Goal: Contribute content: Contribute content

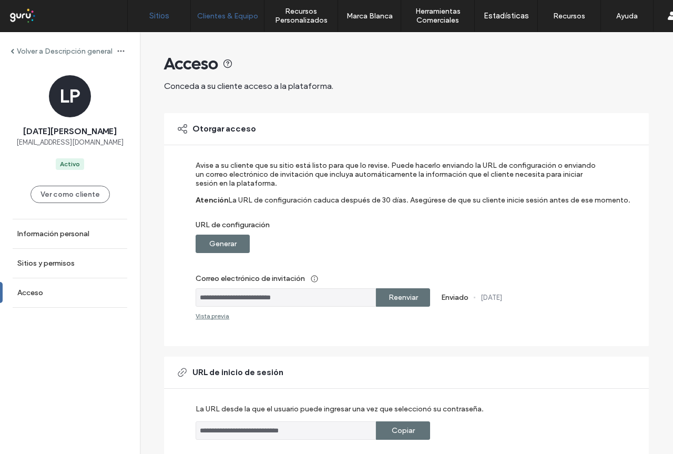
click at [170, 16] on link "Sitios" at bounding box center [159, 16] width 63 height 32
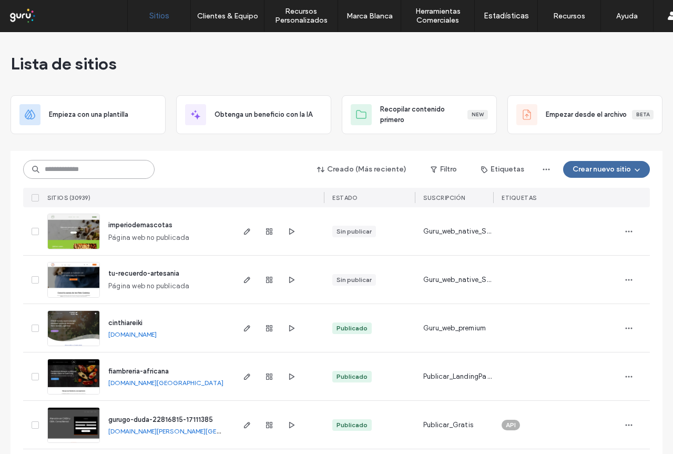
click at [130, 171] on input at bounding box center [88, 169] width 131 height 19
paste input "**********"
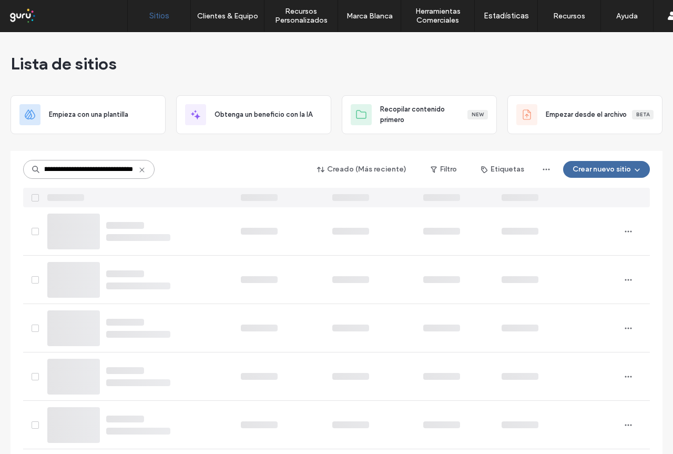
type input "**********"
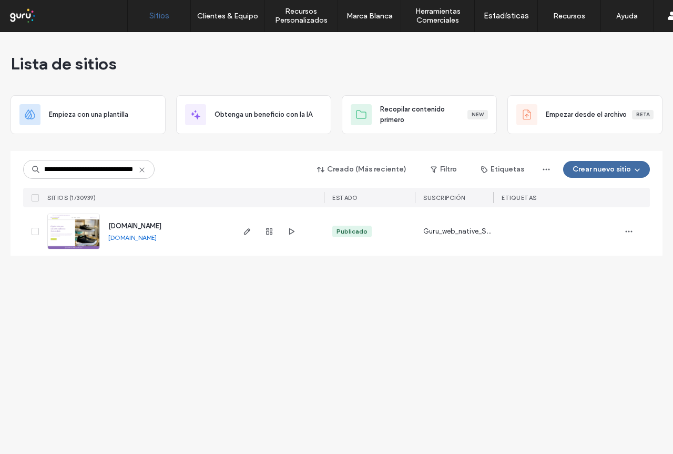
scroll to position [0, 0]
click at [269, 233] on use "button" at bounding box center [269, 231] width 6 height 6
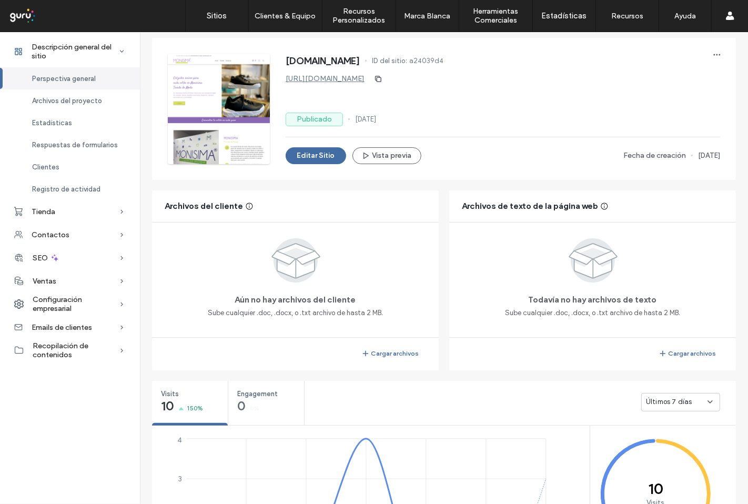
scroll to position [53, 0]
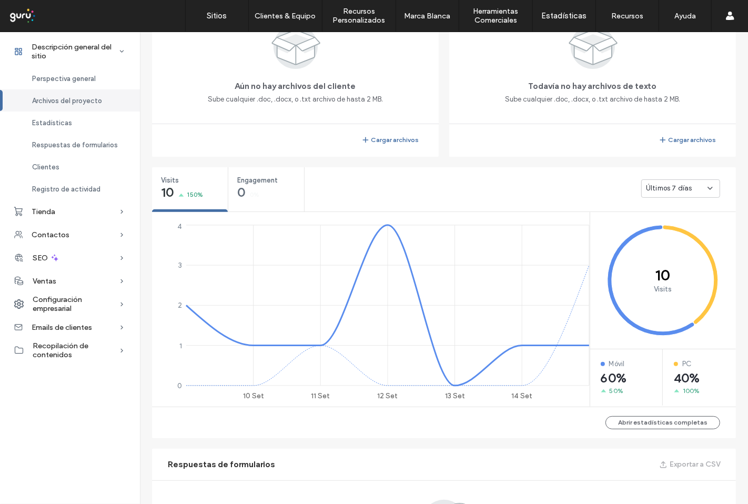
scroll to position [286, 0]
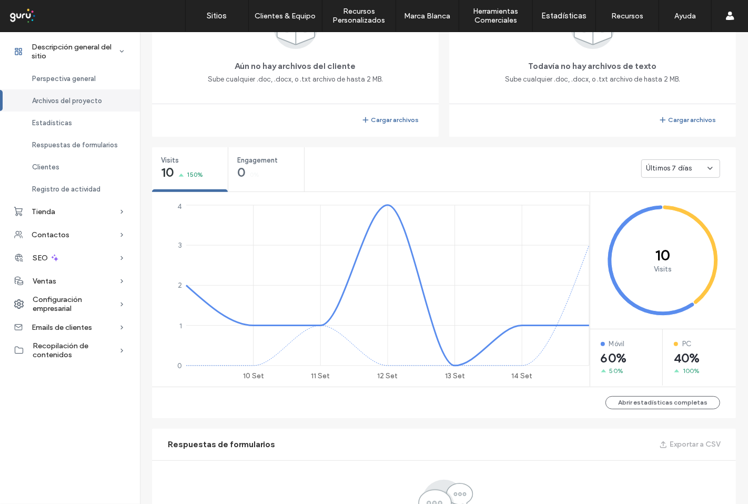
click at [673, 166] on span "Últimos 7 días" at bounding box center [669, 168] width 46 height 11
click at [673, 224] on span "Últimos 30 días" at bounding box center [667, 223] width 50 height 11
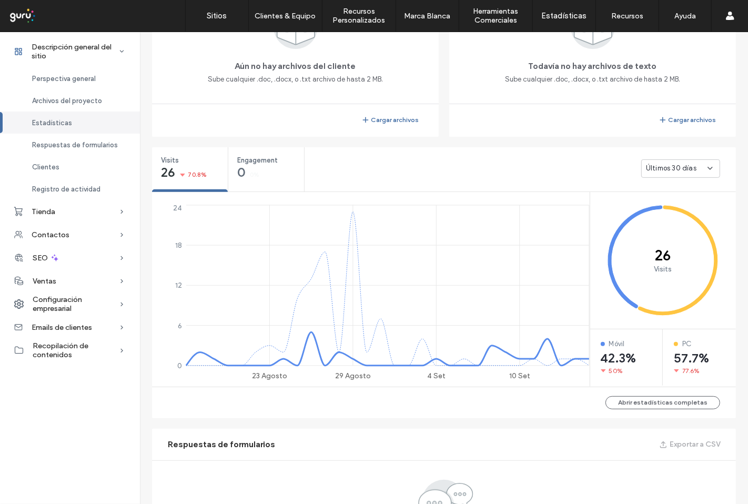
scroll to position [53, 0]
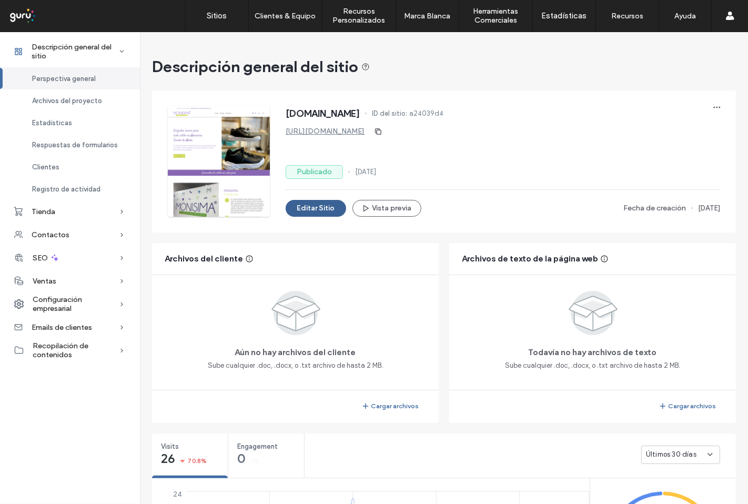
click at [313, 207] on button "Editar Sitio" at bounding box center [316, 208] width 60 height 17
click at [50, 213] on span "Tienda" at bounding box center [44, 211] width 24 height 9
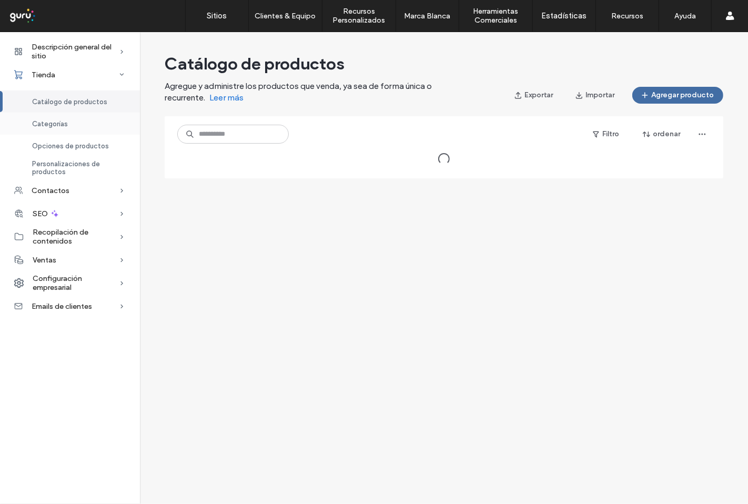
click at [53, 126] on span "Categorías" at bounding box center [50, 124] width 36 height 8
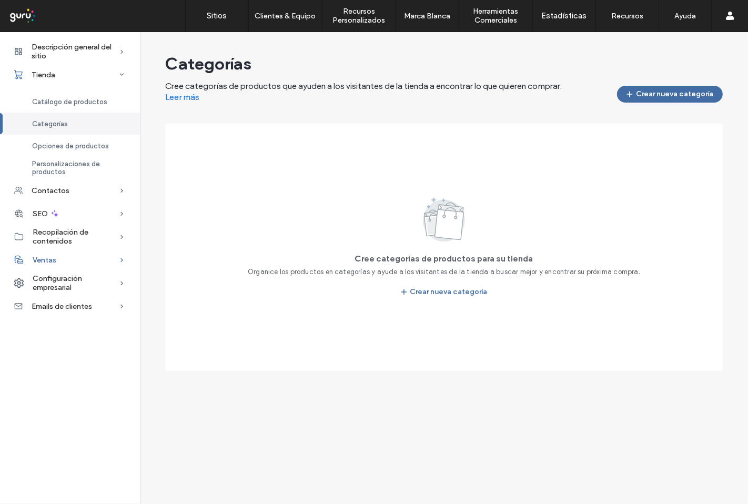
click at [93, 258] on div "Ventas" at bounding box center [70, 259] width 140 height 23
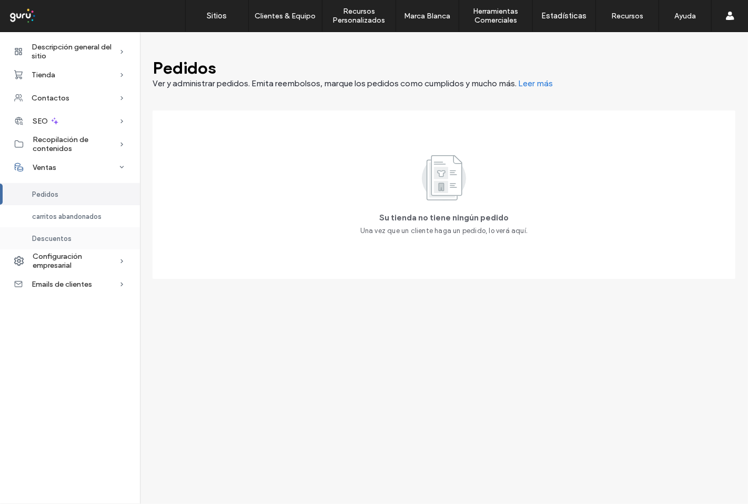
click at [53, 240] on span "Descuentos" at bounding box center [51, 239] width 39 height 8
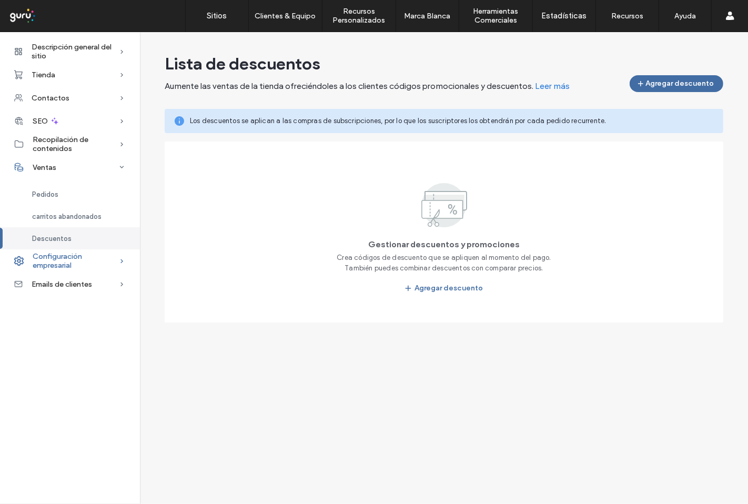
click at [106, 265] on span "Configuración empresarial" at bounding box center [76, 261] width 86 height 18
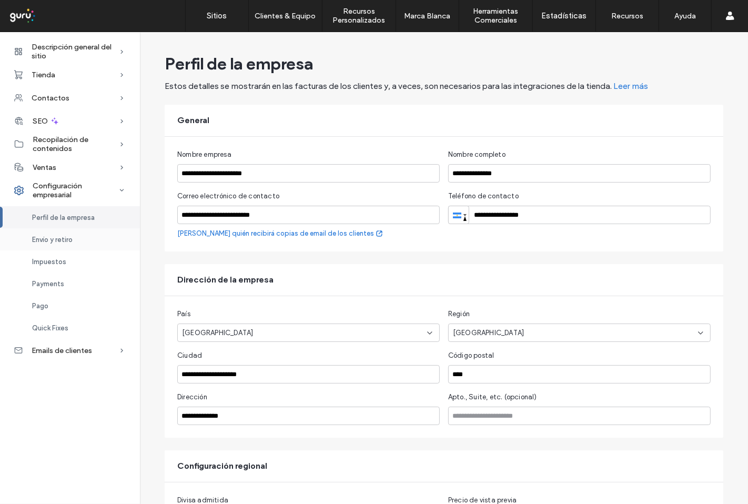
click at [79, 241] on div "Envío y retiro" at bounding box center [70, 239] width 140 height 22
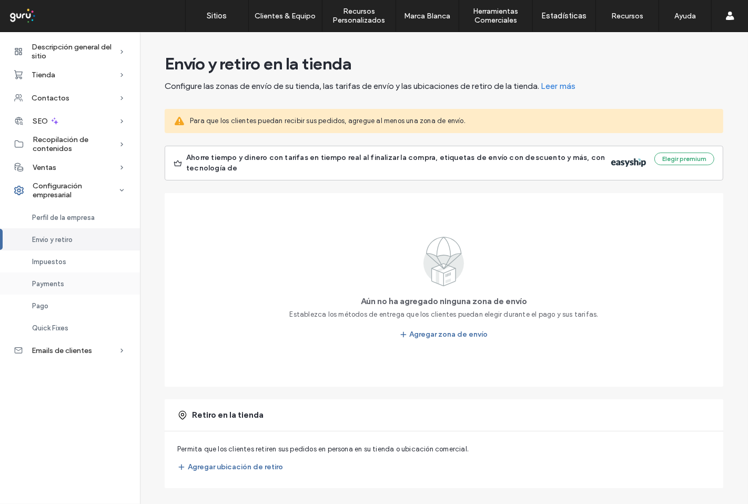
click at [49, 286] on span "Payments" at bounding box center [48, 284] width 32 height 8
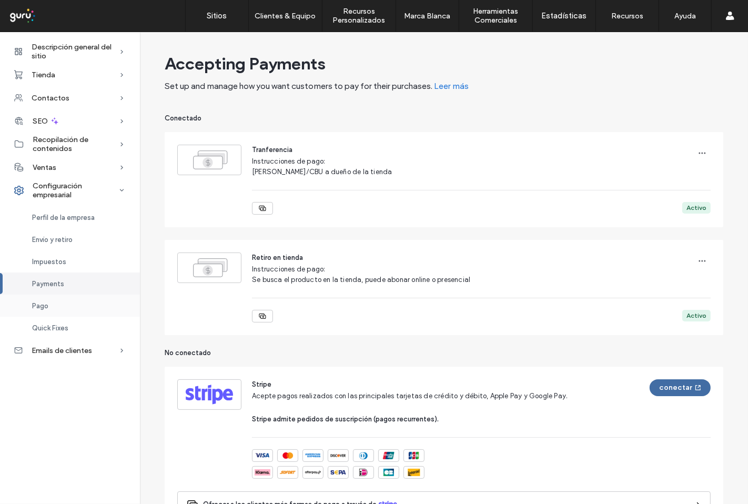
click at [46, 308] on span "Pago" at bounding box center [40, 306] width 16 height 8
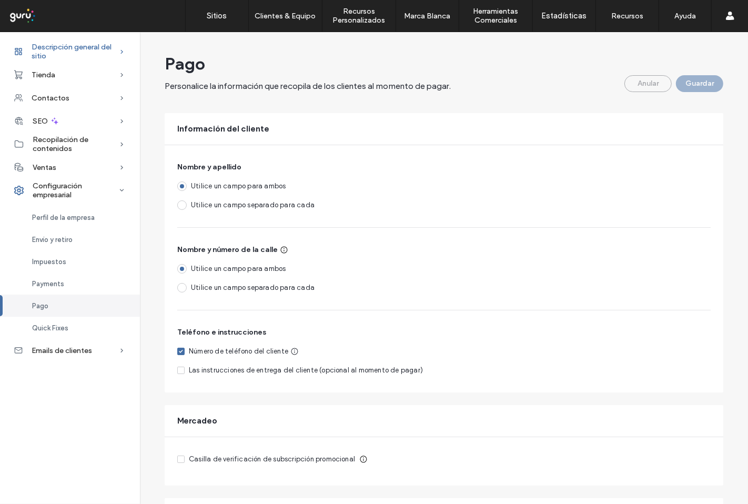
click at [87, 47] on span "Descripción general del sitio" at bounding box center [75, 52] width 87 height 18
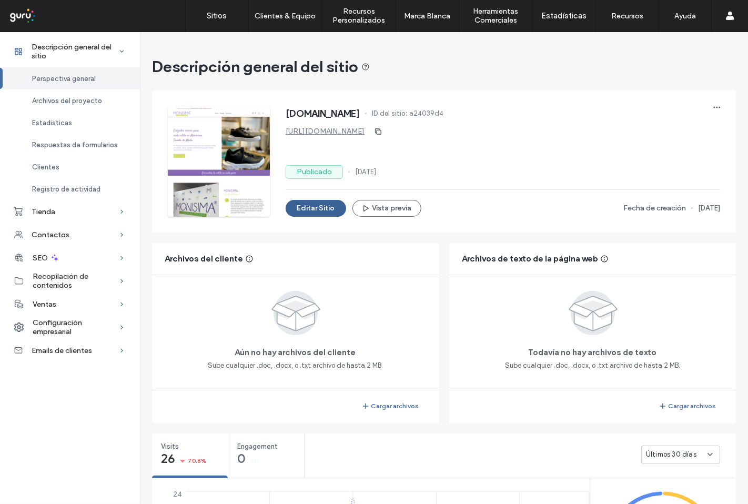
click at [319, 208] on button "Editar Sitio" at bounding box center [316, 208] width 60 height 17
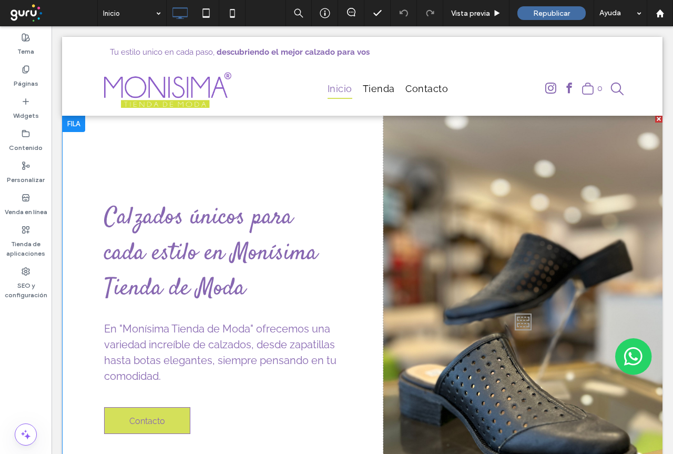
click at [83, 396] on div "Calzados únicos para cada estilo en Monísima Tienda de Moda En "Monísima Tienda…" at bounding box center [362, 319] width 601 height 408
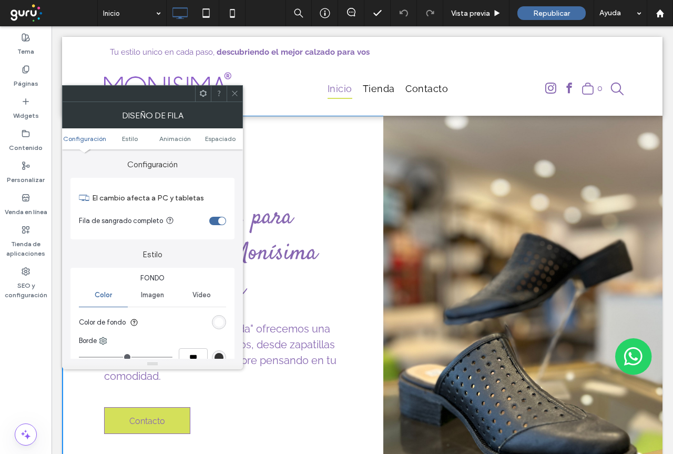
click at [236, 97] on icon at bounding box center [235, 93] width 8 height 8
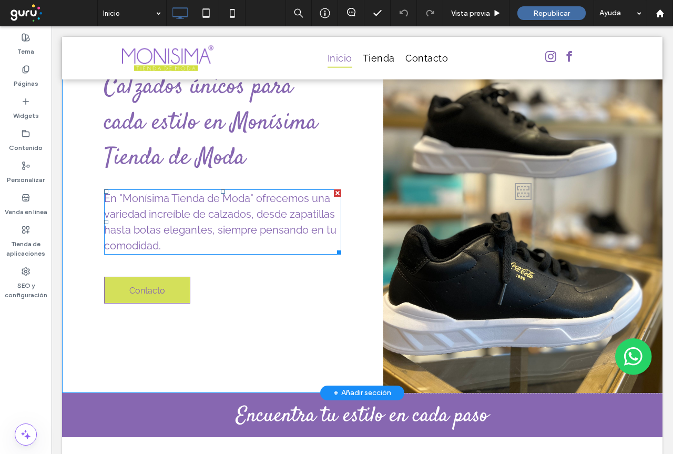
scroll to position [105, 0]
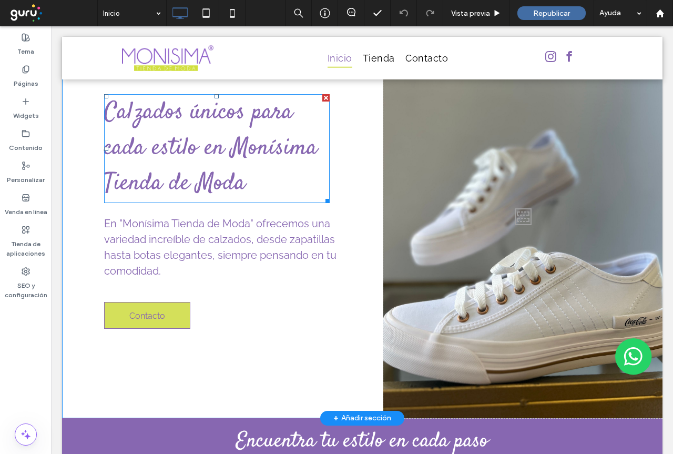
click at [237, 169] on span "Calzados únicos para cada estilo en Monísima Tienda de Moda" at bounding box center [211, 148] width 214 height 105
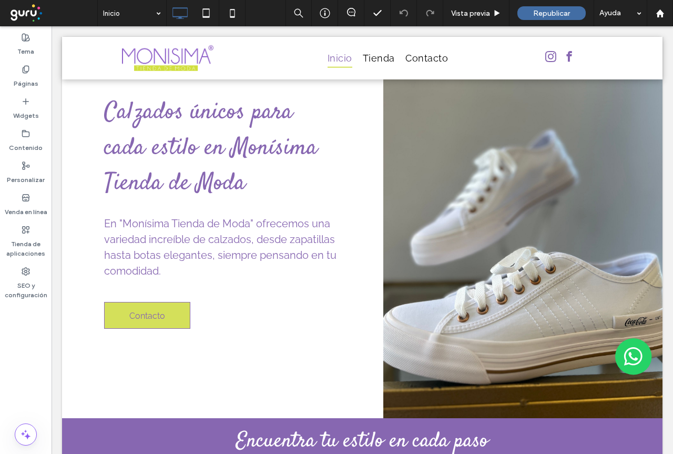
click at [237, 169] on span "Calzados únicos para cada estilo en Monísima Tienda de Moda" at bounding box center [211, 148] width 214 height 105
click at [229, 156] on span "Calzados únicos para cada estilo en Monísima Tienda de Moda" at bounding box center [211, 148] width 214 height 105
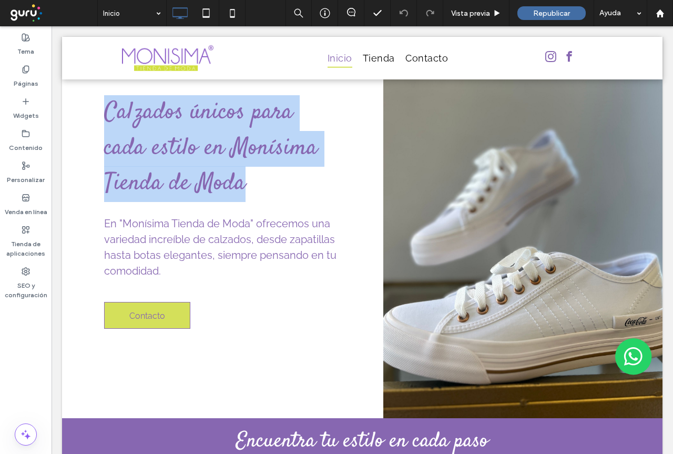
click at [229, 157] on span "Calzados únicos para cada estilo en Monísima Tienda de Moda" at bounding box center [211, 148] width 214 height 105
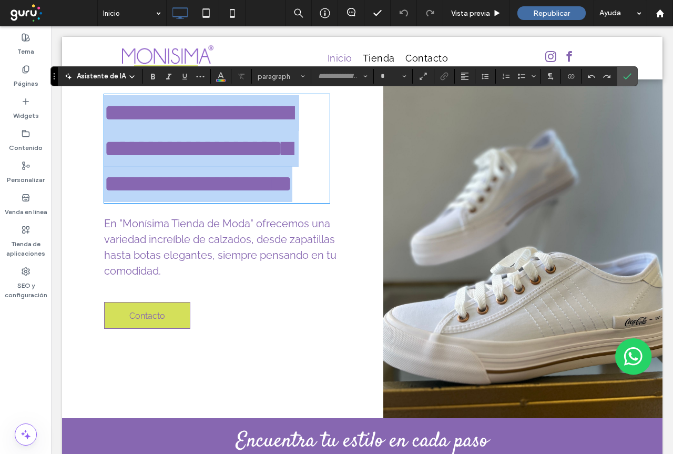
click at [193, 150] on span "**********" at bounding box center [198, 148] width 189 height 94
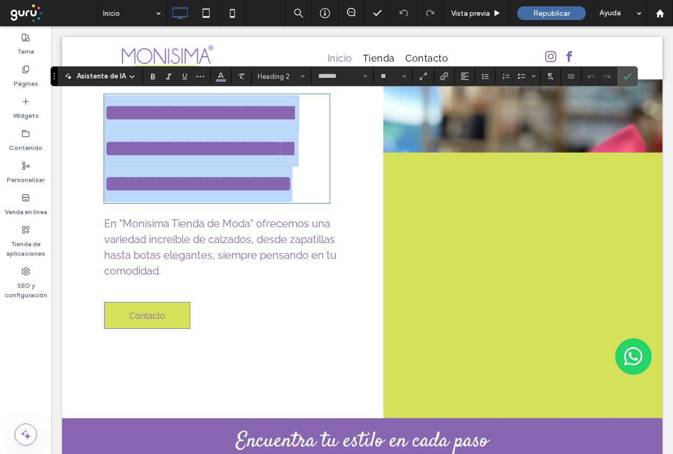
type input "*******"
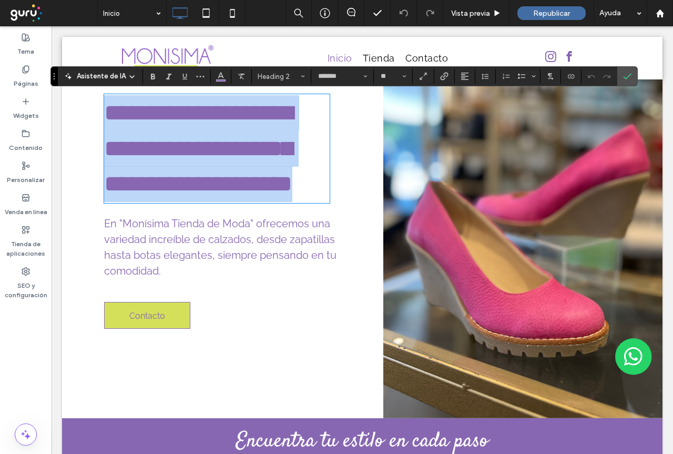
type input "**"
click at [255, 188] on h2 "**********" at bounding box center [217, 148] width 226 height 107
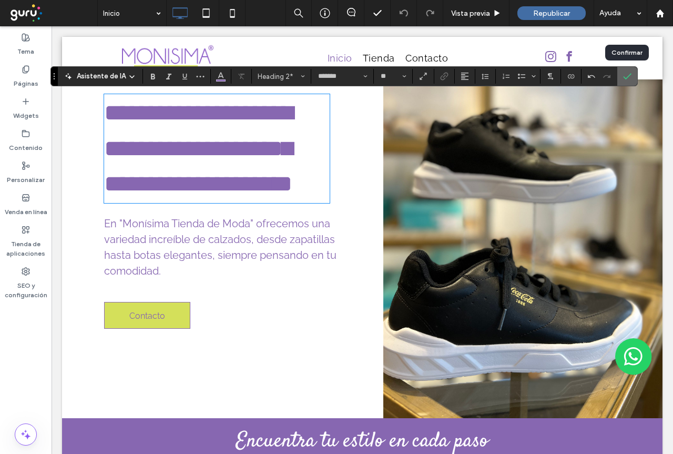
click at [627, 78] on icon "Confirmar" at bounding box center [627, 76] width 8 height 8
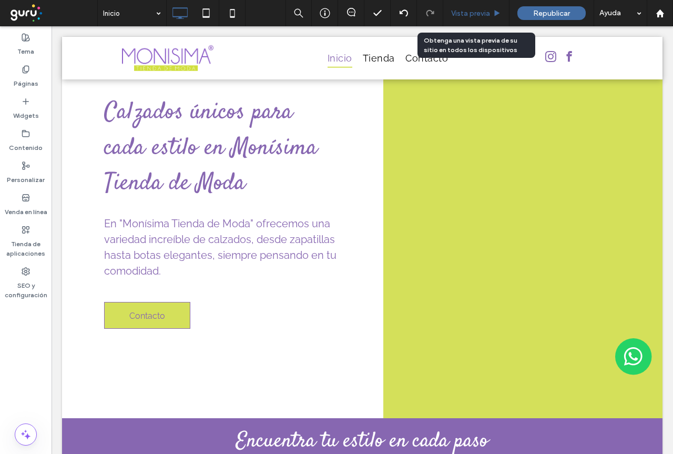
click at [473, 11] on span "Vista previa" at bounding box center [470, 13] width 39 height 9
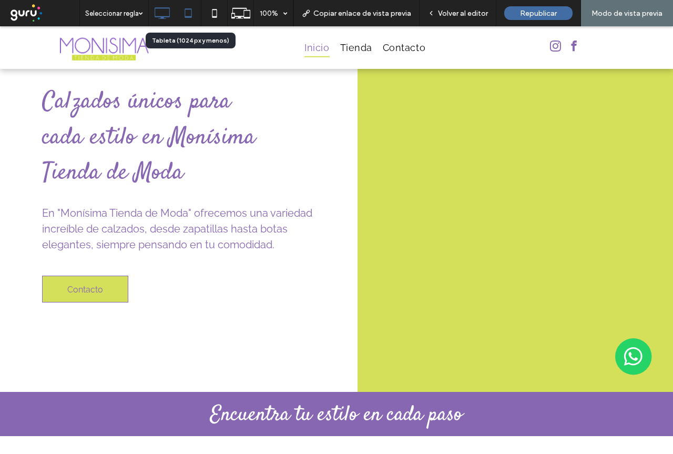
click at [189, 14] on icon at bounding box center [188, 13] width 21 height 21
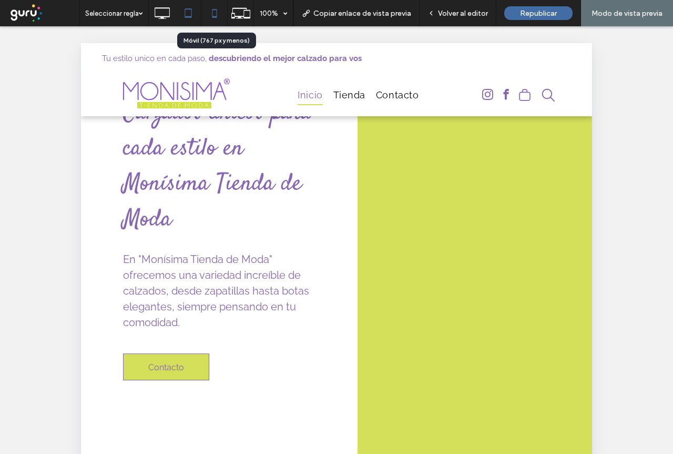
click at [214, 19] on icon at bounding box center [214, 13] width 21 height 21
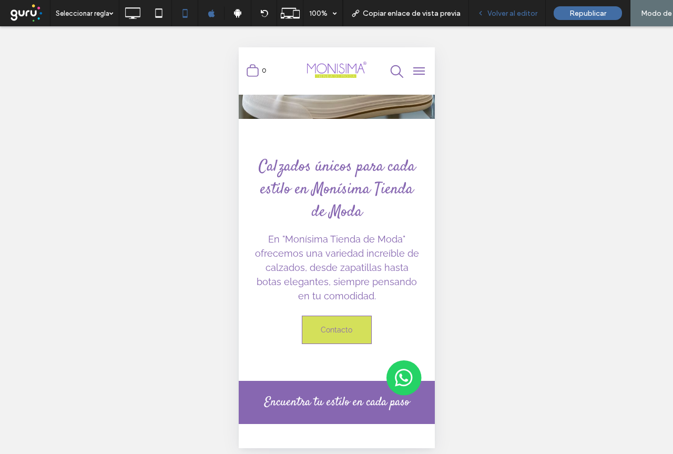
scroll to position [158, 0]
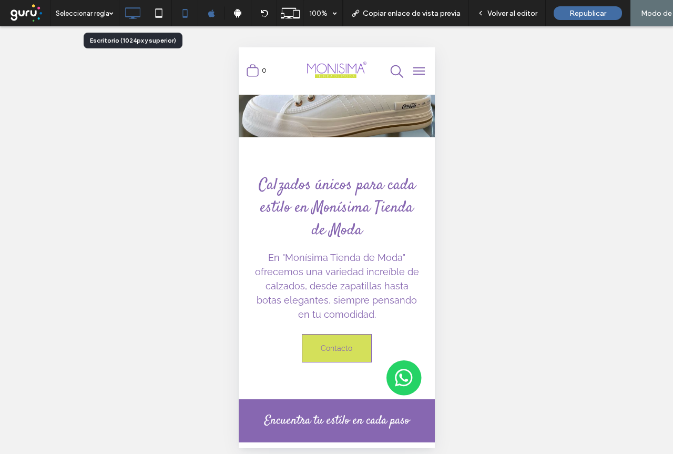
click at [132, 16] on use at bounding box center [132, 13] width 15 height 12
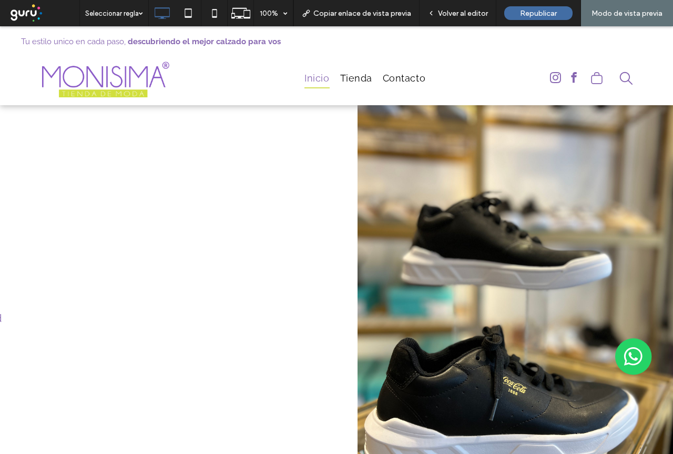
scroll to position [0, 0]
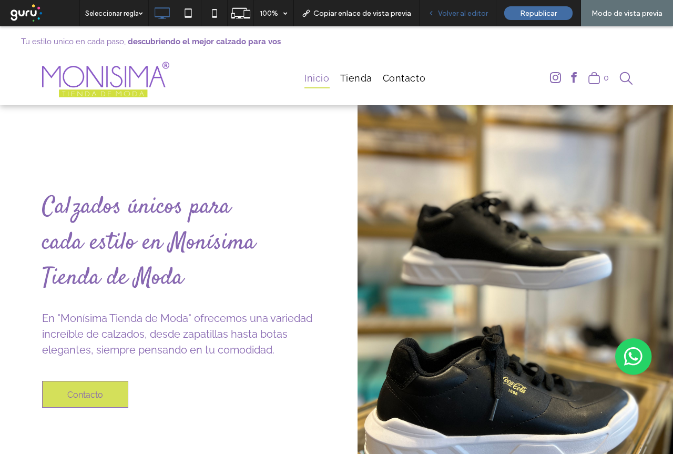
click at [475, 14] on span "Volver al editor" at bounding box center [463, 13] width 50 height 9
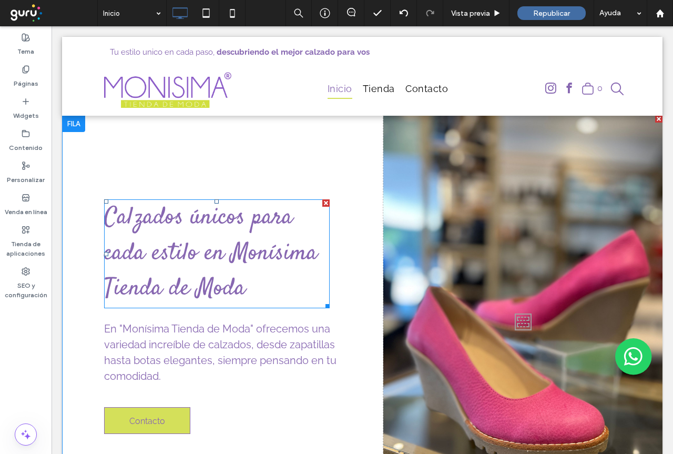
click at [270, 286] on h2 "Calzados únicos para cada estilo en Monísima Tienda de Moda" at bounding box center [217, 253] width 226 height 107
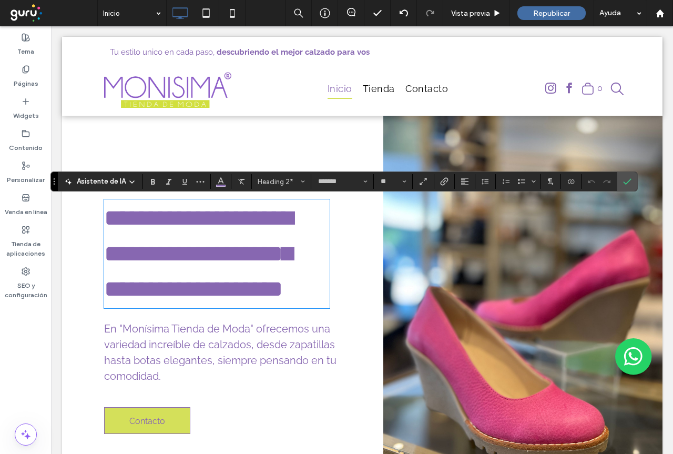
click at [270, 288] on h2 "**********" at bounding box center [217, 253] width 226 height 107
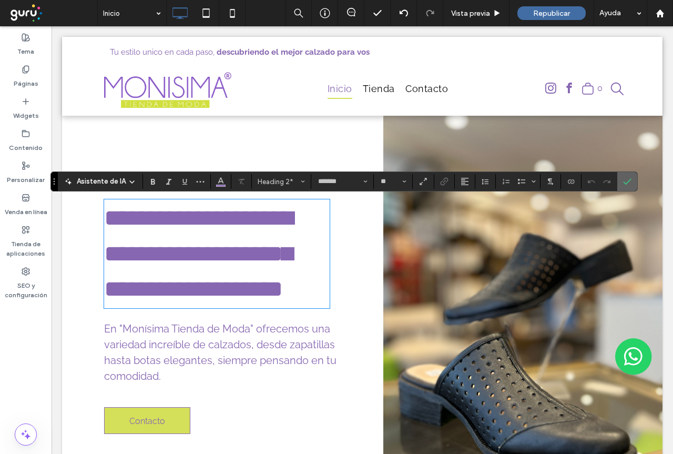
drag, startPoint x: 569, startPoint y: 180, endPoint x: 627, endPoint y: 180, distance: 58.9
click at [627, 180] on icon "Confirmar" at bounding box center [627, 181] width 8 height 8
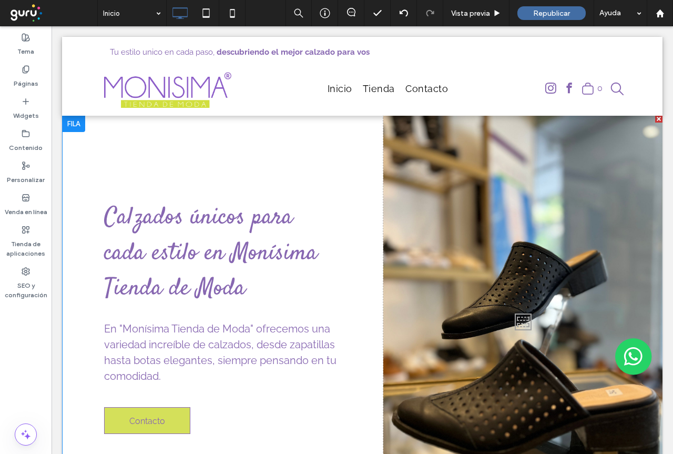
click at [419, 165] on div at bounding box center [522, 319] width 279 height 408
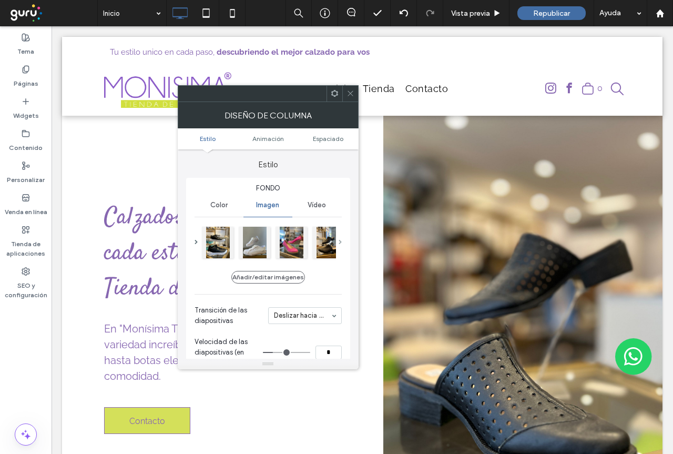
click at [339, 242] on span at bounding box center [340, 242] width 3 height 5
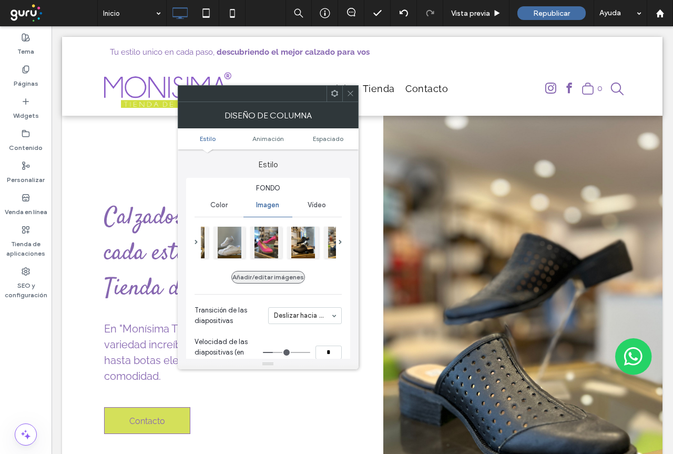
click at [265, 281] on button "Añadir/editar imágenes" at bounding box center [268, 277] width 74 height 13
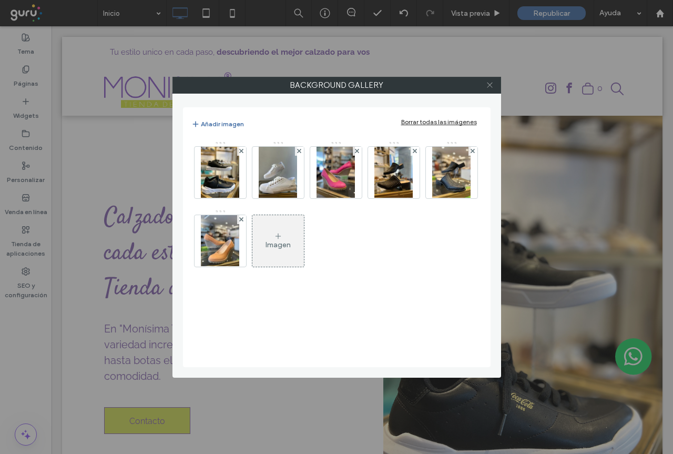
click at [492, 84] on icon at bounding box center [490, 85] width 8 height 8
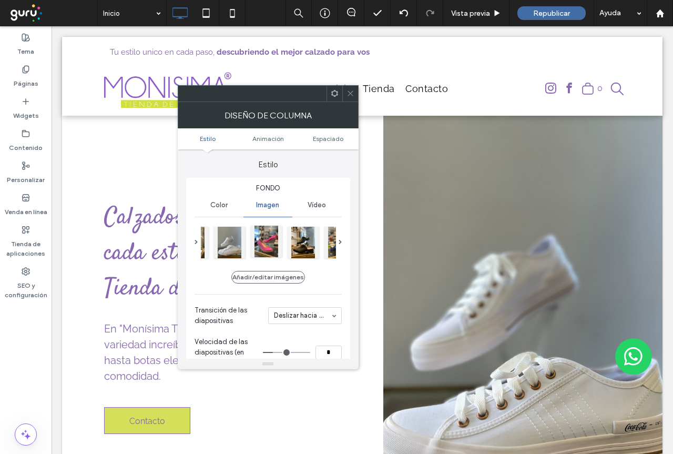
click at [271, 242] on div at bounding box center [266, 242] width 32 height 32
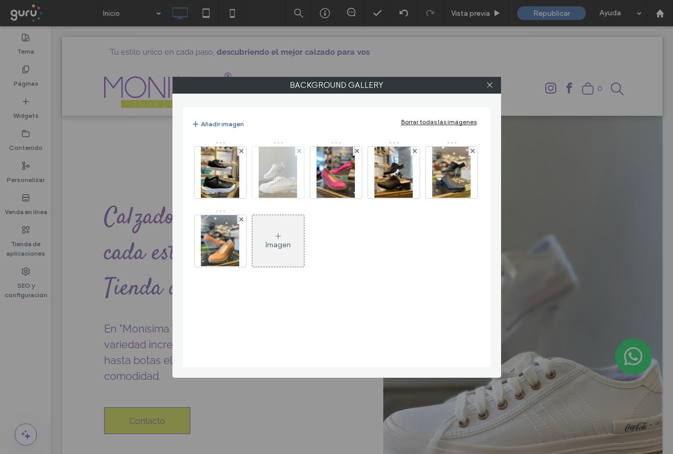
click at [272, 177] on img at bounding box center [278, 173] width 39 height 52
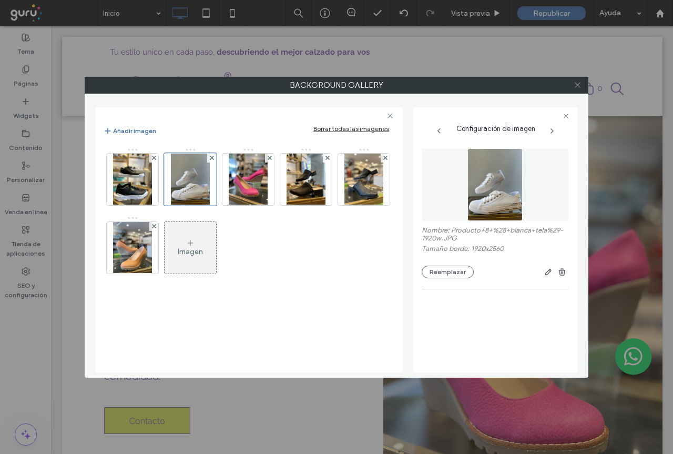
click at [577, 83] on icon at bounding box center [578, 85] width 8 height 8
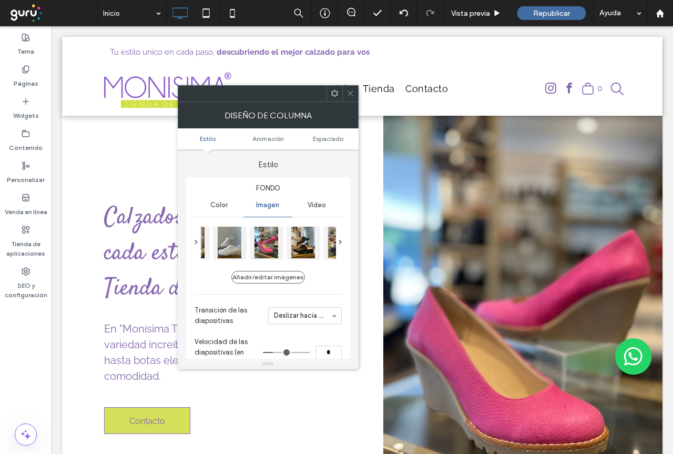
click at [349, 96] on icon at bounding box center [351, 93] width 8 height 8
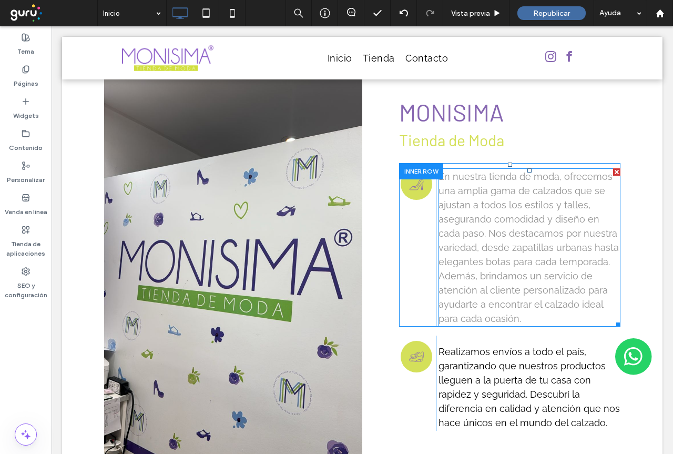
scroll to position [579, 0]
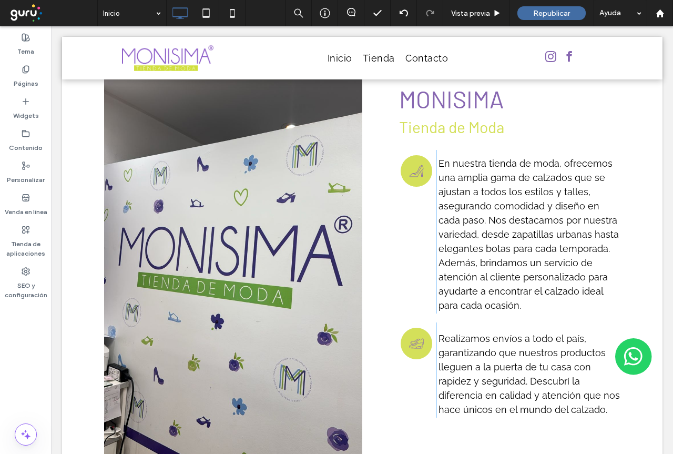
click at [248, 163] on div "Click To Paste" at bounding box center [233, 251] width 258 height 418
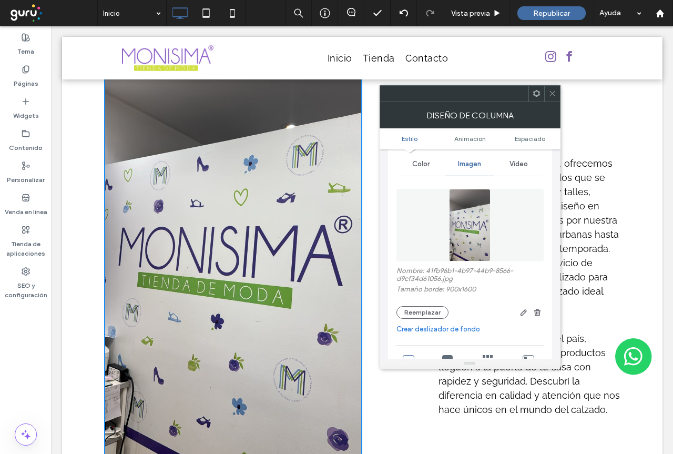
scroll to position [53, 0]
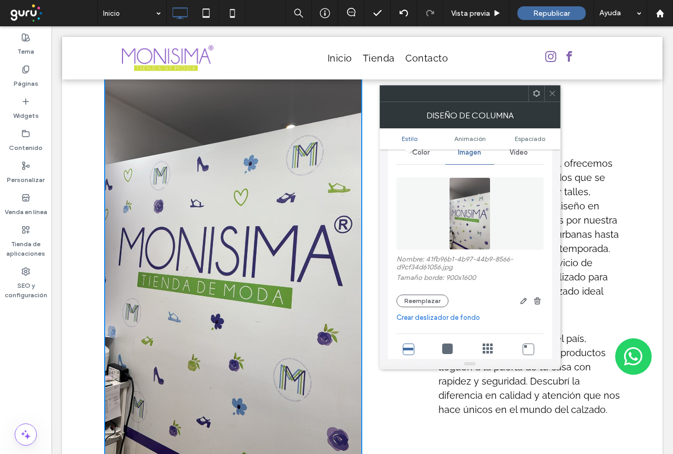
click at [461, 317] on link "Crear deslizador de fondo" at bounding box center [470, 317] width 147 height 11
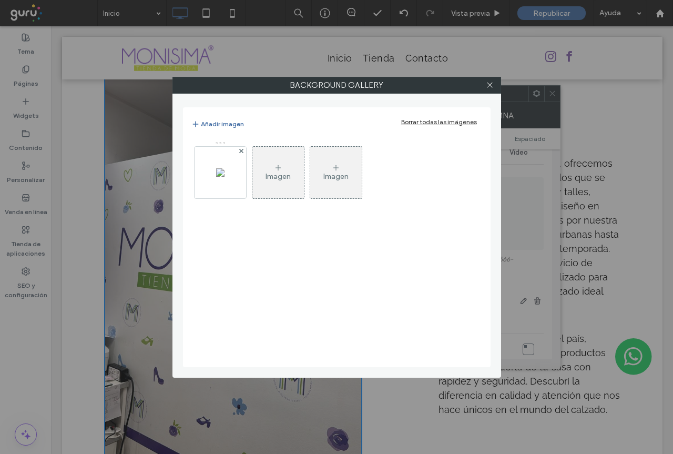
click at [494, 84] on div at bounding box center [490, 85] width 16 height 16
click at [484, 86] on div at bounding box center [490, 85] width 16 height 16
click at [490, 85] on use at bounding box center [489, 85] width 5 height 5
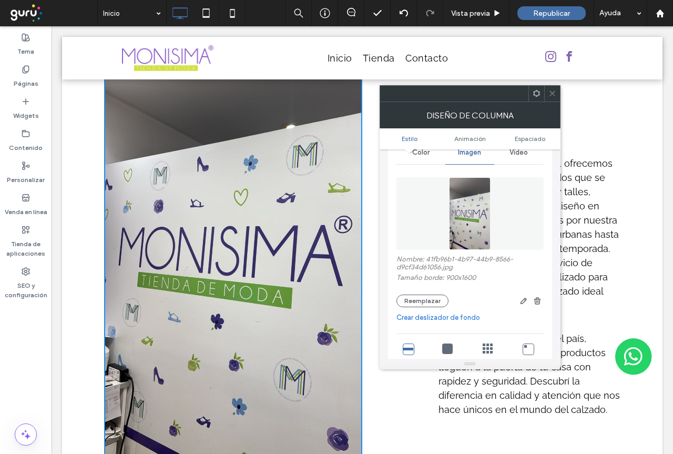
click at [553, 93] on use at bounding box center [552, 93] width 5 height 5
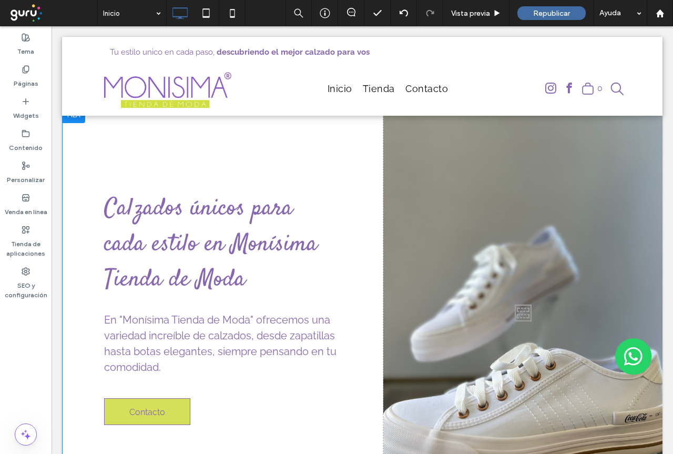
scroll to position [0, 0]
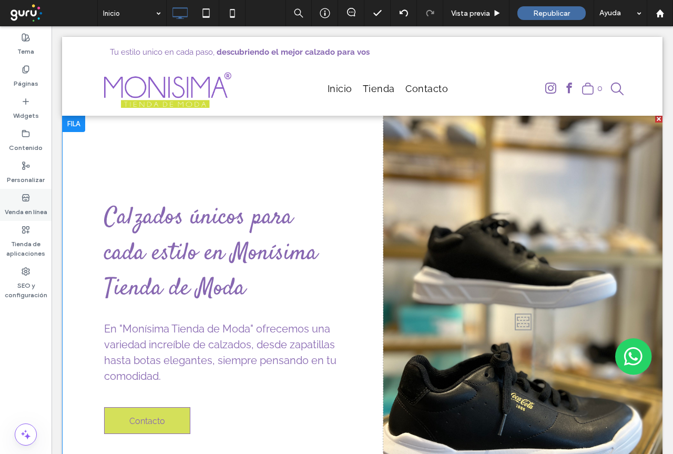
click at [29, 206] on label "Venda en línea" at bounding box center [26, 209] width 43 height 15
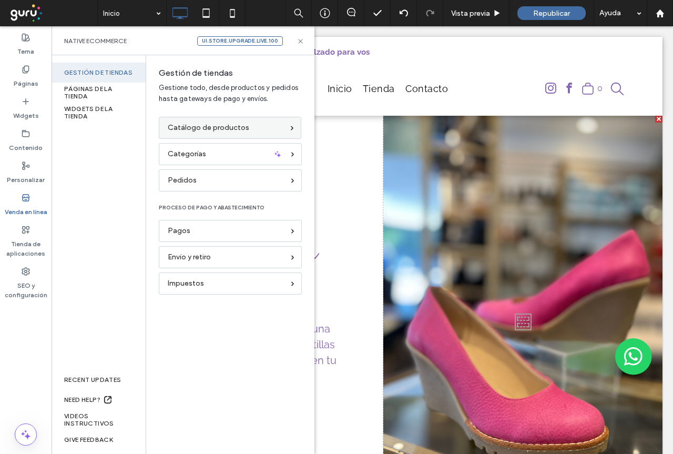
click at [238, 127] on span "Catálogo de productos" at bounding box center [209, 128] width 82 height 12
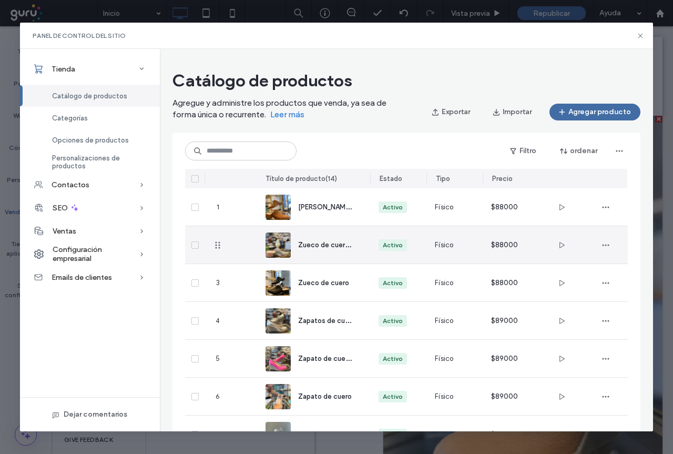
scroll to position [53, 0]
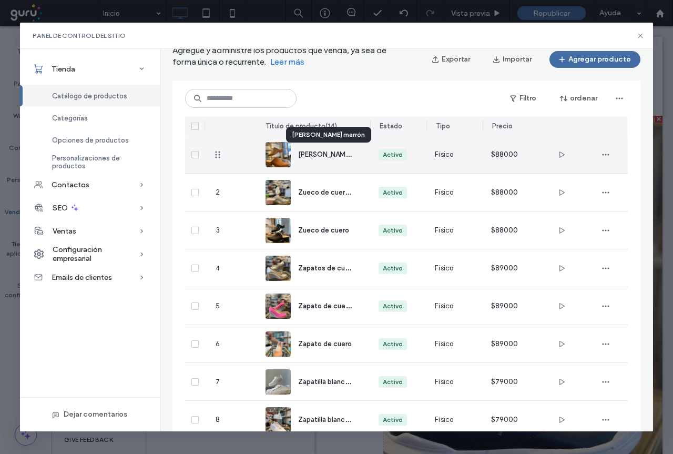
click at [318, 155] on span "[PERSON_NAME] marrón" at bounding box center [336, 154] width 76 height 10
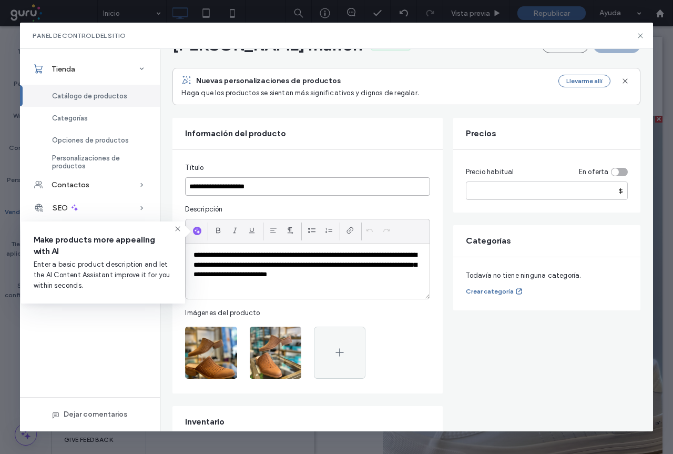
click at [281, 190] on input "**********" at bounding box center [307, 186] width 245 height 18
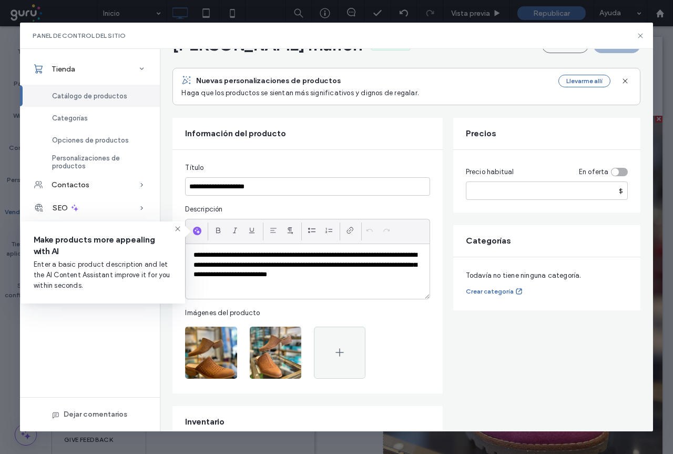
click at [366, 279] on p "**********" at bounding box center [308, 264] width 228 height 29
click at [513, 193] on input "*****" at bounding box center [547, 190] width 162 height 18
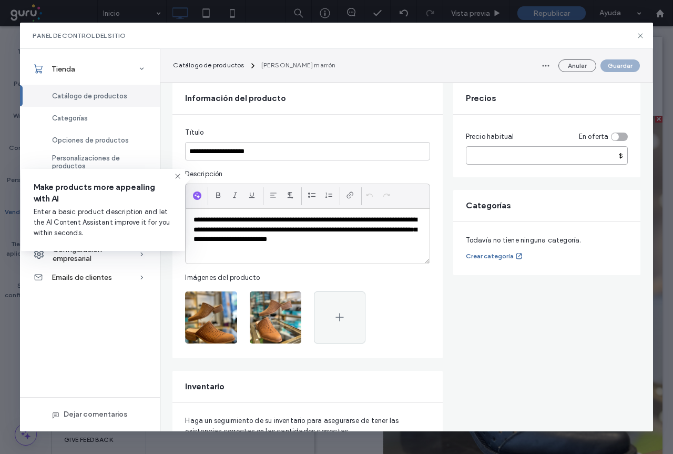
scroll to position [105, 0]
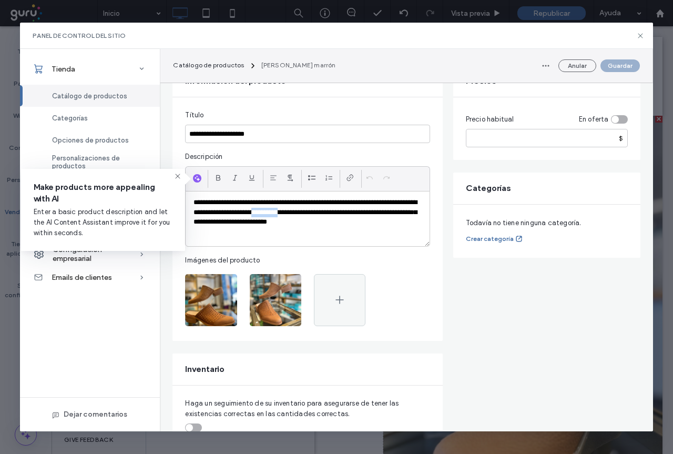
drag, startPoint x: 307, startPoint y: 214, endPoint x: 332, endPoint y: 212, distance: 25.8
click at [332, 212] on p "**********" at bounding box center [308, 212] width 228 height 29
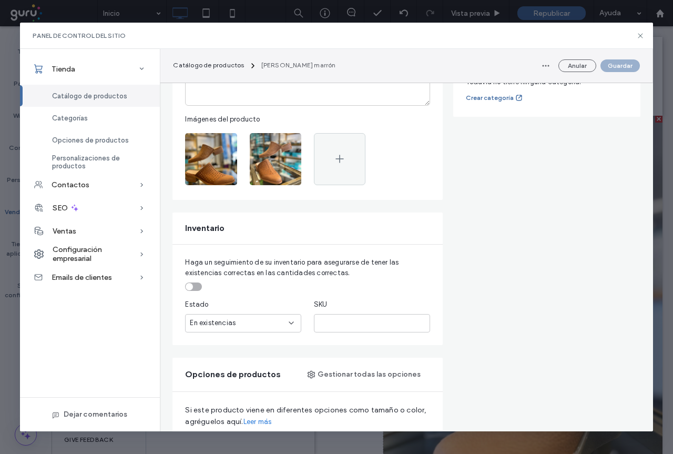
scroll to position [263, 0]
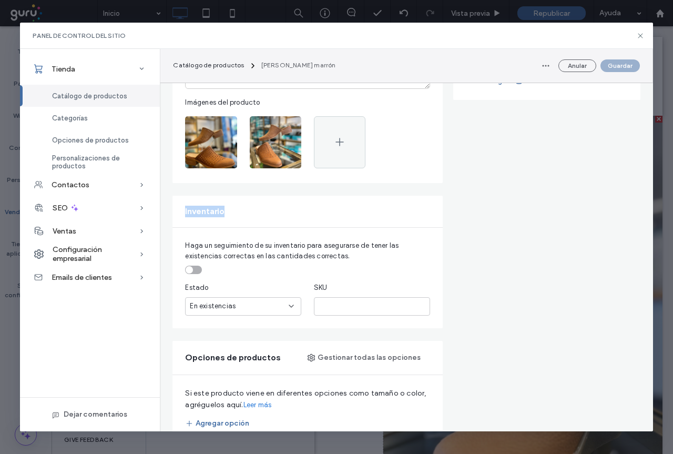
drag, startPoint x: 186, startPoint y: 211, endPoint x: 230, endPoint y: 214, distance: 44.2
click at [230, 214] on div "Inventario" at bounding box center [308, 212] width 270 height 32
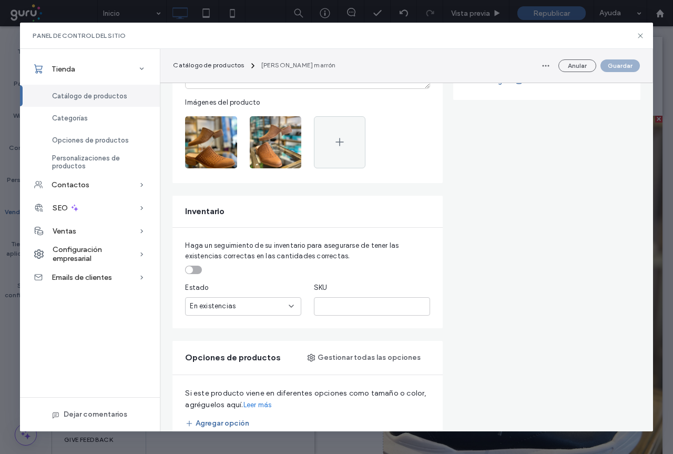
click at [199, 272] on div "toggle" at bounding box center [193, 270] width 17 height 8
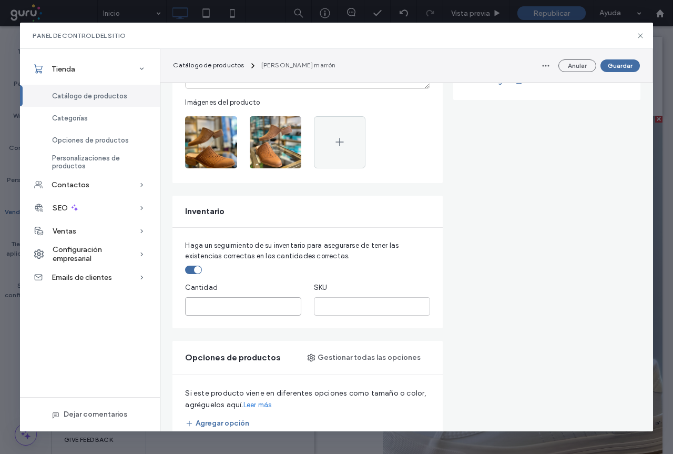
click at [205, 305] on input "*" at bounding box center [243, 306] width 116 height 18
click at [191, 271] on div "toggle" at bounding box center [193, 270] width 17 height 8
click at [197, 270] on div "toggle" at bounding box center [193, 270] width 17 height 8
click at [206, 311] on input "*" at bounding box center [243, 306] width 116 height 18
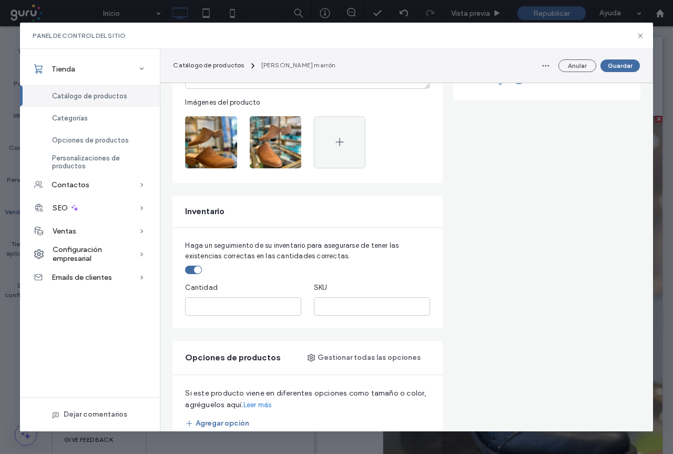
click at [191, 271] on div "toggle" at bounding box center [193, 270] width 17 height 8
drag, startPoint x: 325, startPoint y: 308, endPoint x: 356, endPoint y: 308, distance: 31.0
click at [356, 308] on input "text" at bounding box center [372, 306] width 116 height 18
click at [341, 287] on div "SKU" at bounding box center [372, 287] width 116 height 11
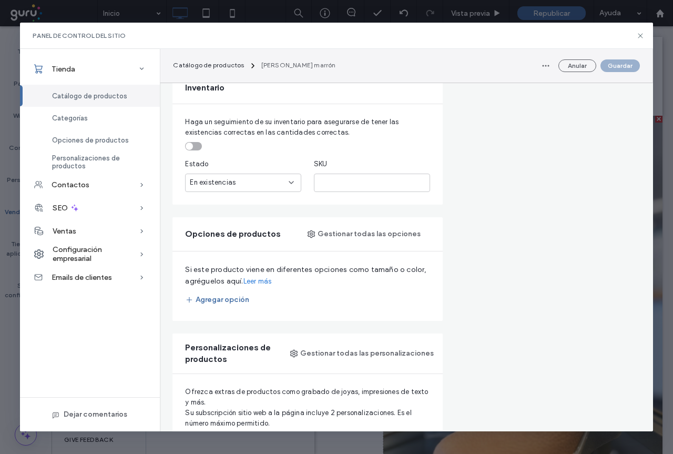
scroll to position [368, 0]
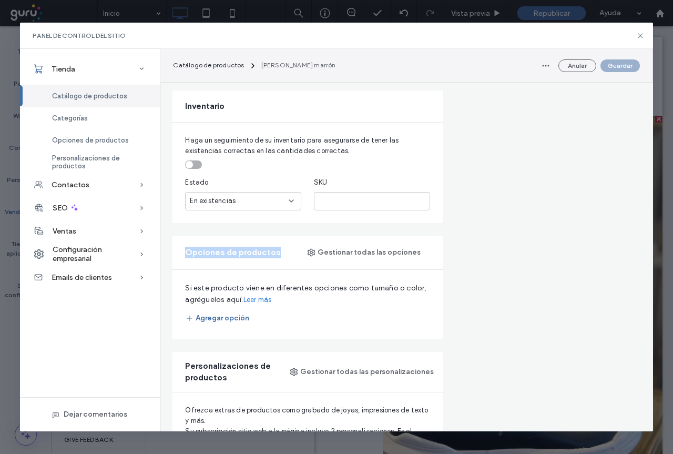
drag, startPoint x: 187, startPoint y: 252, endPoint x: 241, endPoint y: 267, distance: 56.0
click at [276, 256] on span "Opciones de productos" at bounding box center [233, 253] width 96 height 12
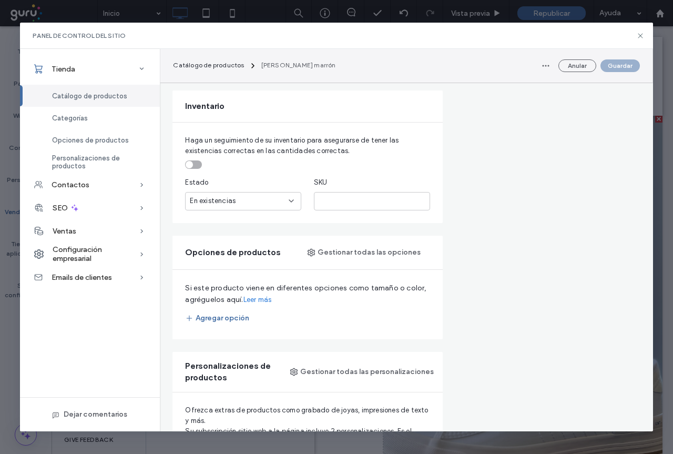
click at [312, 308] on fieldset "Si este producto viene en diferentes opciones como tamaño o color, agréguelos a…" at bounding box center [307, 304] width 245 height 44
click at [217, 321] on button "Agregar opción" at bounding box center [217, 318] width 64 height 17
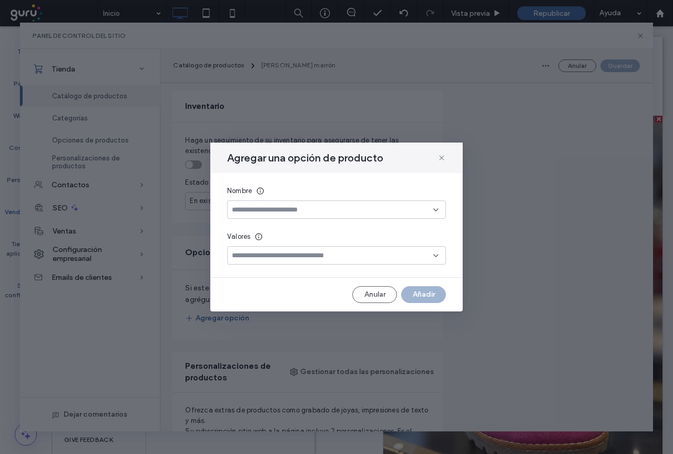
click at [238, 211] on input at bounding box center [332, 210] width 201 height 8
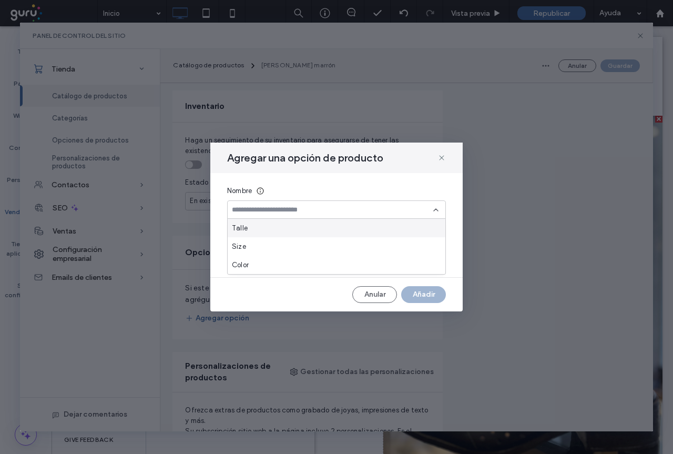
click at [246, 230] on span "Talle" at bounding box center [240, 228] width 16 height 11
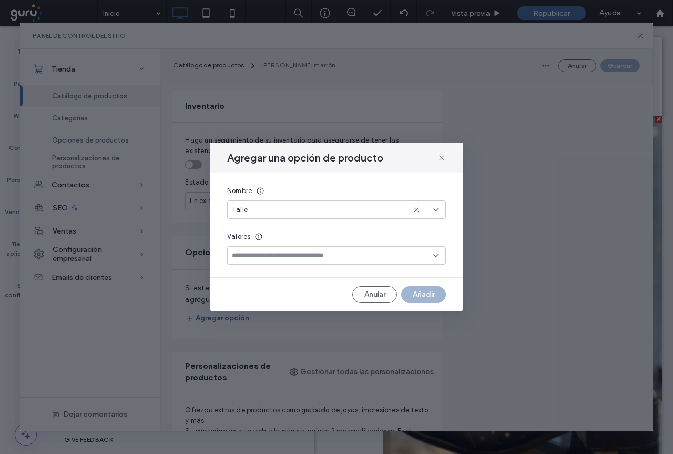
click at [337, 183] on div "Nombre Talle Valores" at bounding box center [336, 225] width 252 height 104
click at [290, 255] on input at bounding box center [332, 255] width 201 height 8
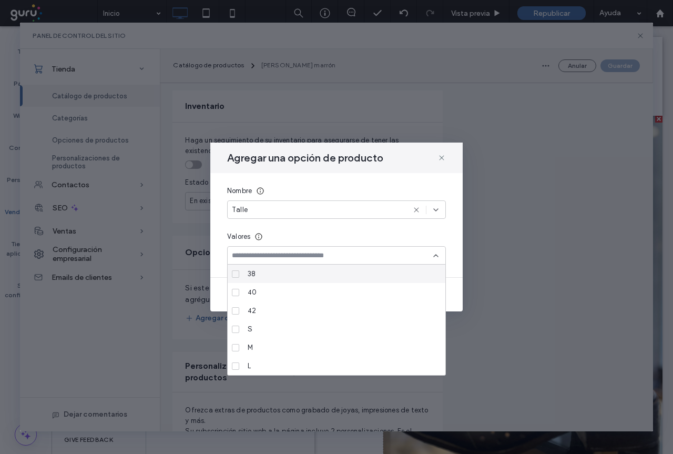
click at [245, 253] on input at bounding box center [332, 255] width 201 height 8
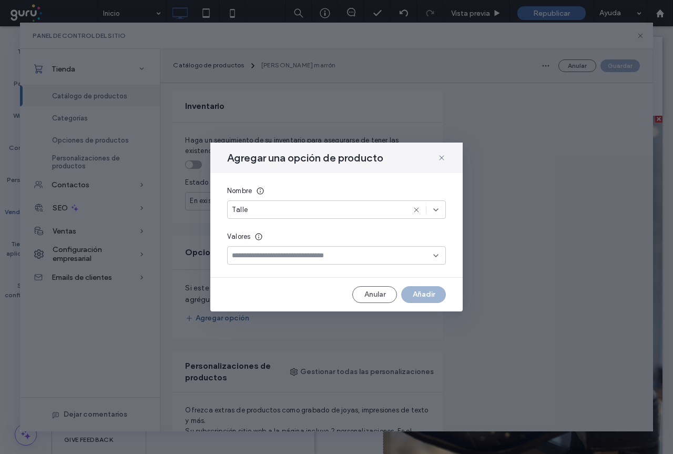
click at [244, 256] on input at bounding box center [332, 255] width 201 height 8
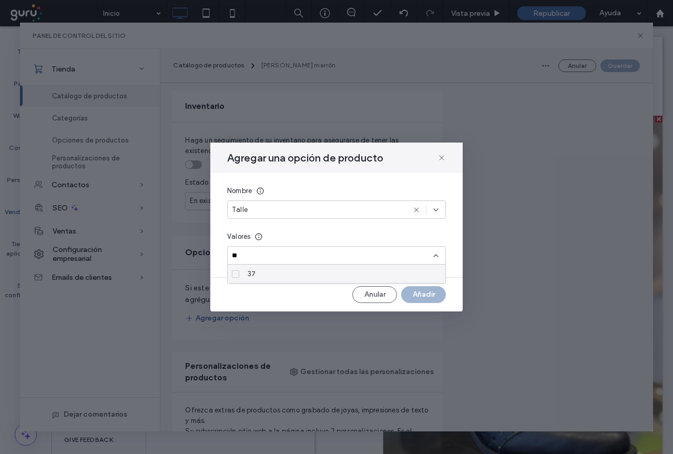
type input "**"
click at [236, 275] on icon at bounding box center [236, 273] width 4 height 3
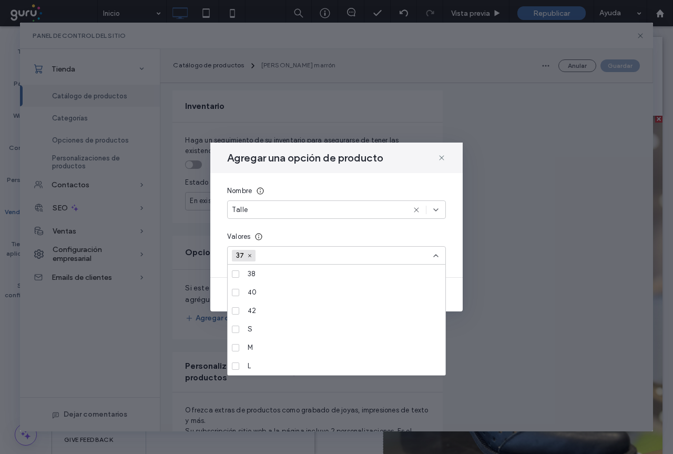
scroll to position [194, 0]
click at [270, 255] on input at bounding box center [297, 256] width 73 height 16
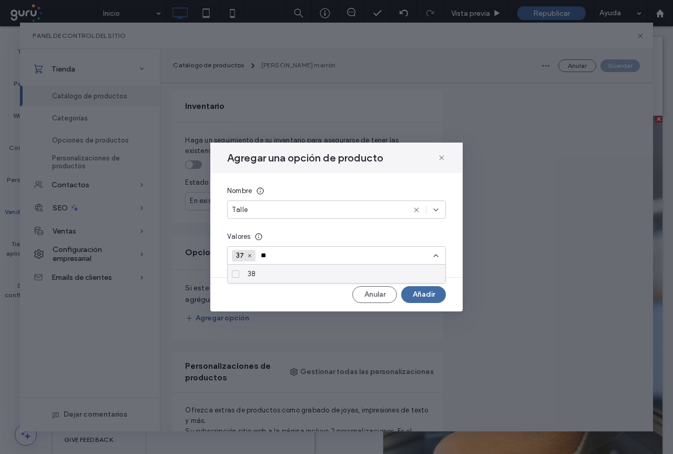
type input "**"
click at [235, 272] on icon at bounding box center [236, 273] width 4 height 3
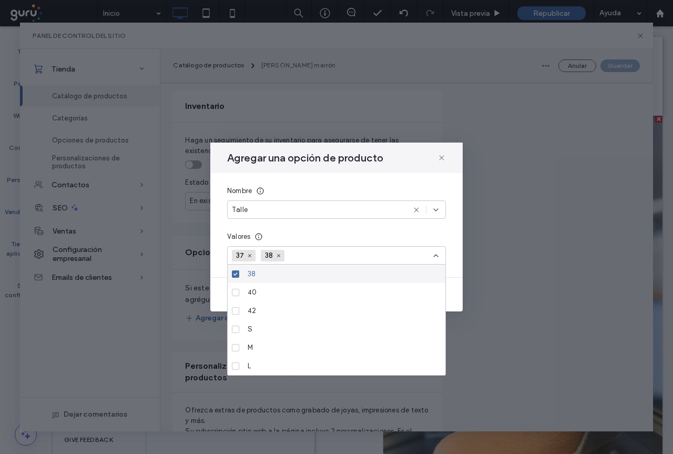
click at [305, 257] on input at bounding box center [326, 256] width 73 height 16
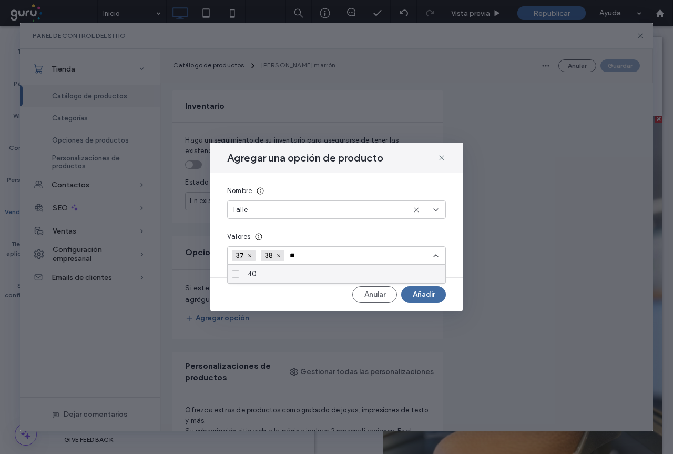
type input "**"
click at [236, 276] on span at bounding box center [235, 273] width 7 height 7
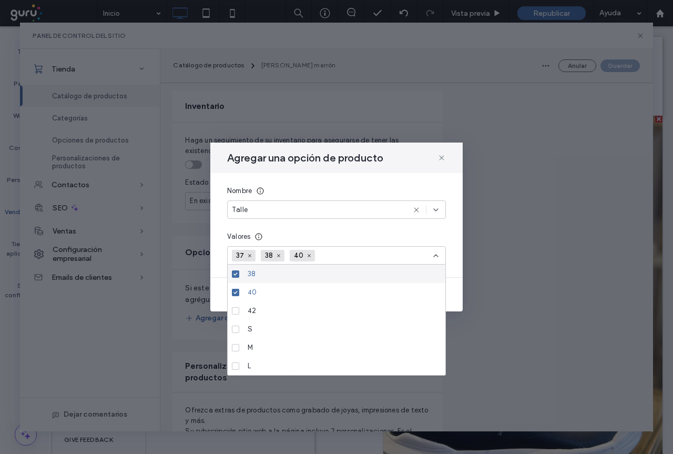
click at [337, 235] on div "Valores" at bounding box center [336, 236] width 219 height 11
click at [360, 253] on input at bounding box center [356, 256] width 73 height 16
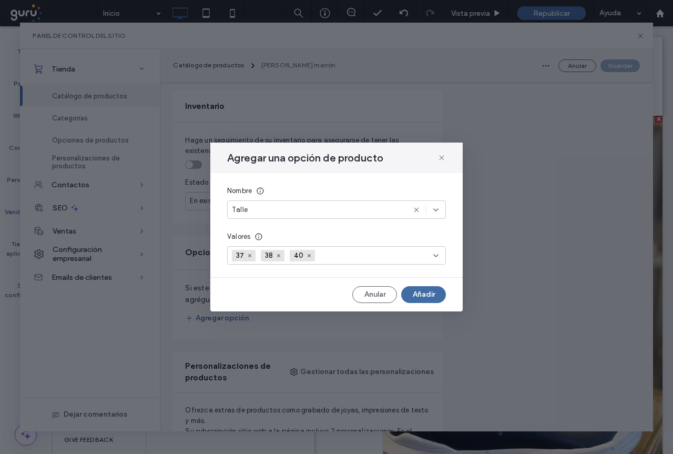
click at [347, 257] on input at bounding box center [356, 256] width 73 height 16
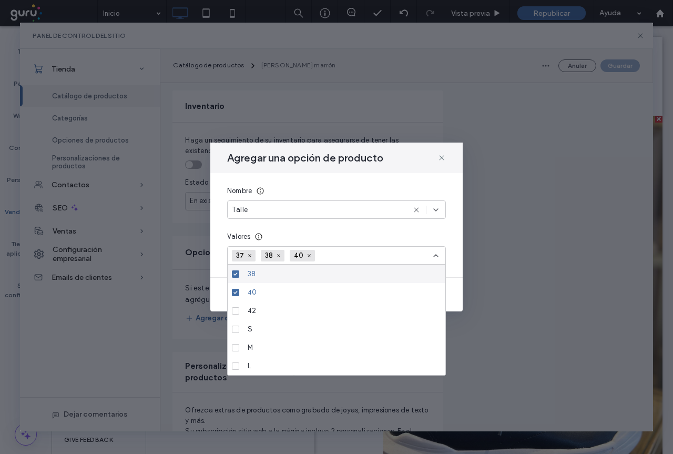
click at [344, 254] on input at bounding box center [356, 256] width 73 height 16
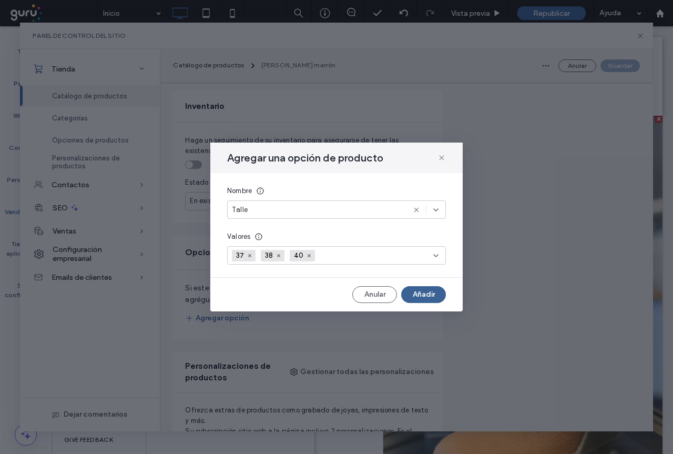
click at [435, 293] on button "Añadir" at bounding box center [423, 294] width 45 height 17
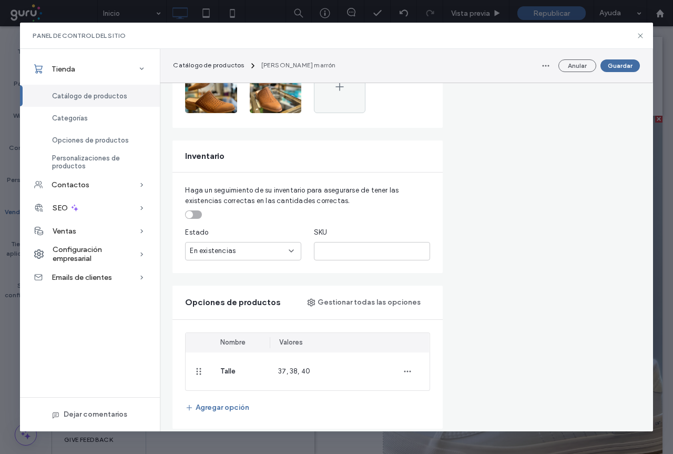
scroll to position [316, 0]
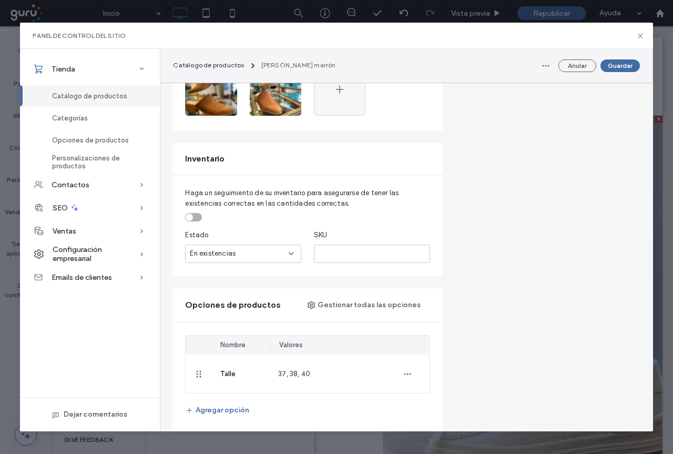
click at [198, 219] on div "toggle" at bounding box center [193, 217] width 17 height 8
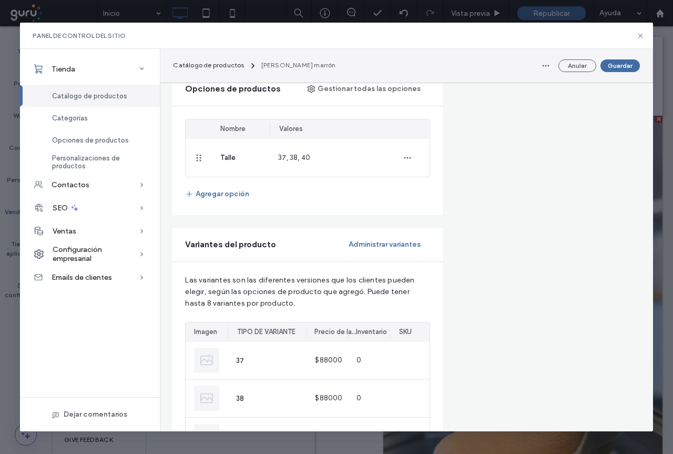
scroll to position [526, 0]
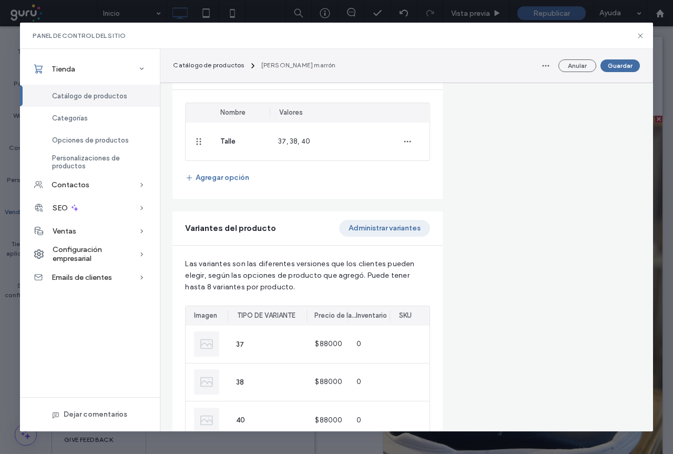
click at [383, 229] on button "Administrar variantes" at bounding box center [384, 228] width 91 height 17
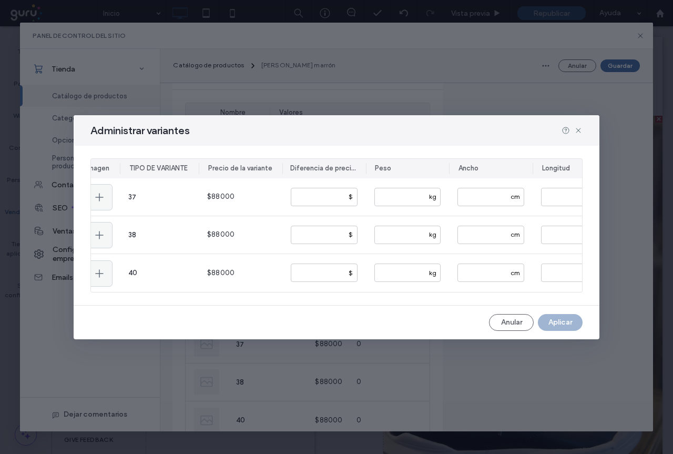
scroll to position [0, 0]
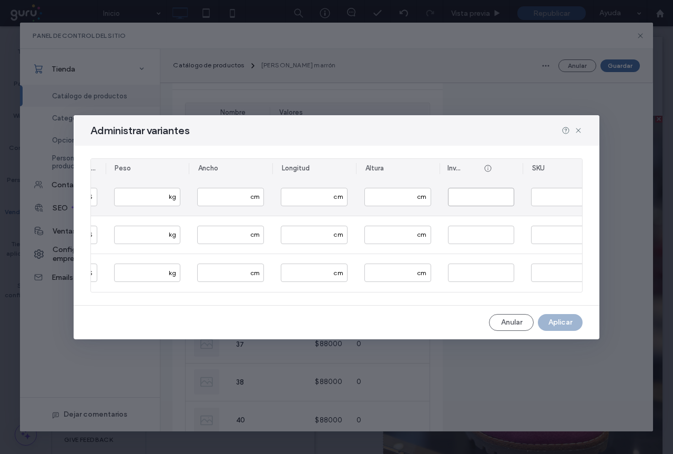
click at [467, 196] on input "*" at bounding box center [481, 197] width 67 height 18
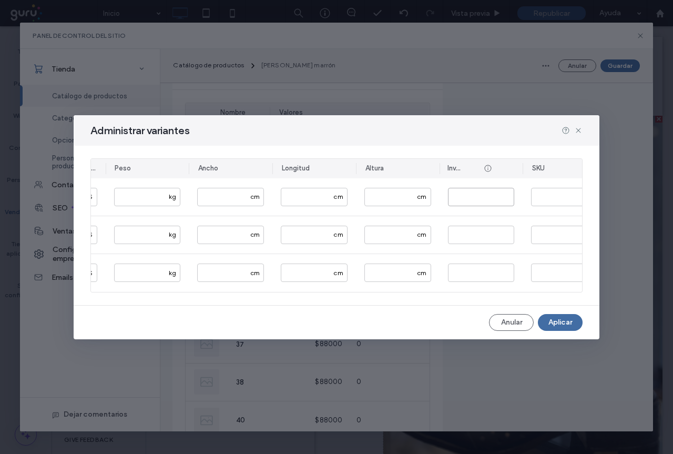
type input "*"
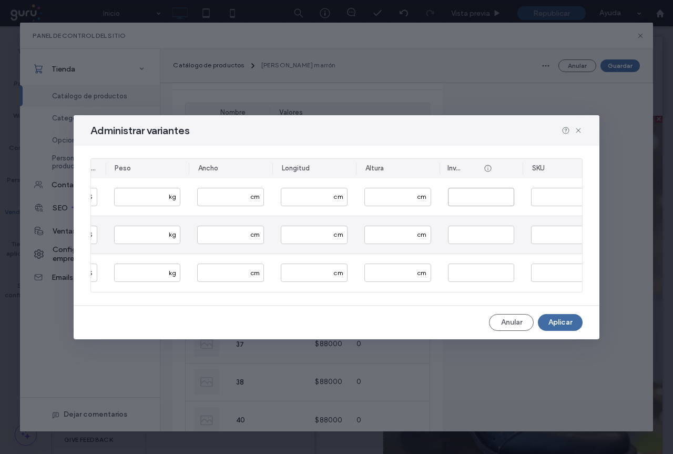
type input "*"
click at [480, 240] on input "*" at bounding box center [481, 235] width 67 height 18
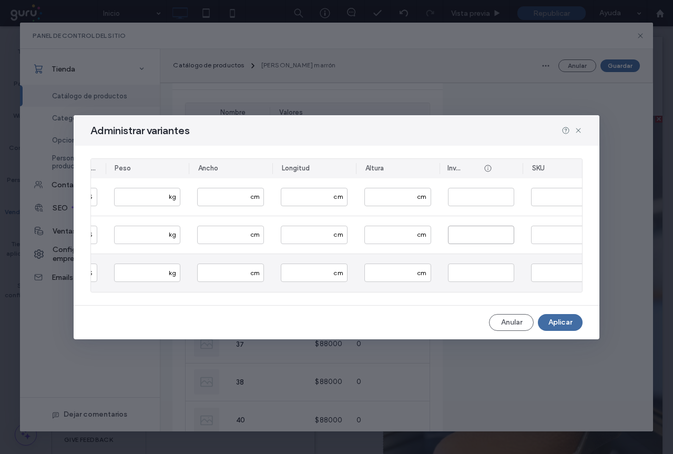
type input "*"
click at [478, 281] on div "*" at bounding box center [482, 273] width 84 height 38
click at [474, 274] on input "*" at bounding box center [481, 273] width 67 height 18
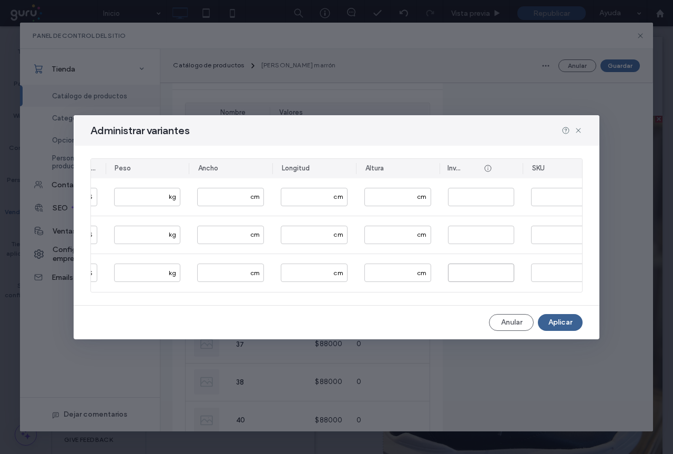
type input "*"
click at [569, 327] on button "Aplicar" at bounding box center [560, 322] width 45 height 17
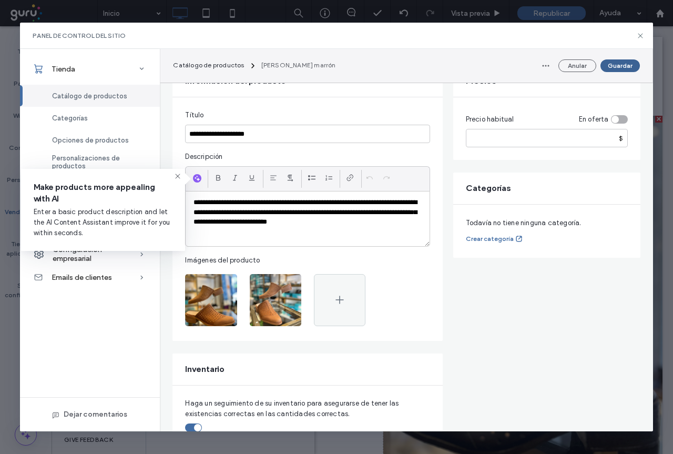
click at [630, 66] on button "Guardar" at bounding box center [620, 65] width 39 height 13
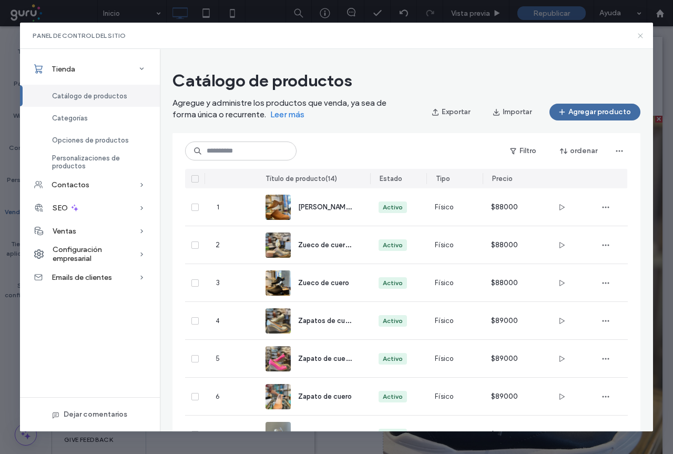
drag, startPoint x: 640, startPoint y: 38, endPoint x: 585, endPoint y: 13, distance: 60.5
click at [640, 38] on icon at bounding box center [640, 36] width 8 height 8
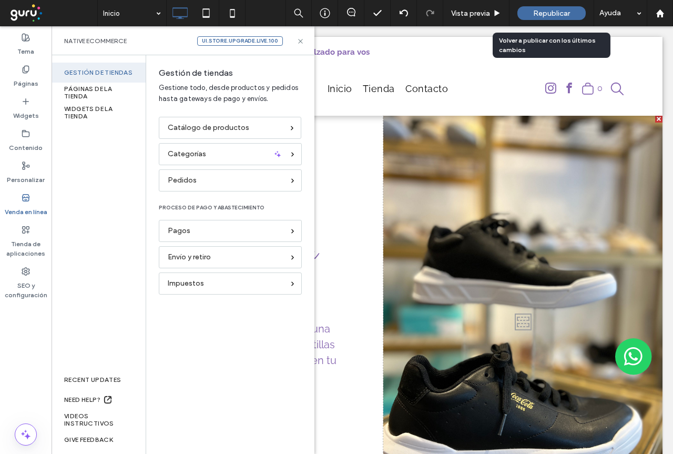
click at [566, 11] on span "Republicar" at bounding box center [551, 13] width 37 height 9
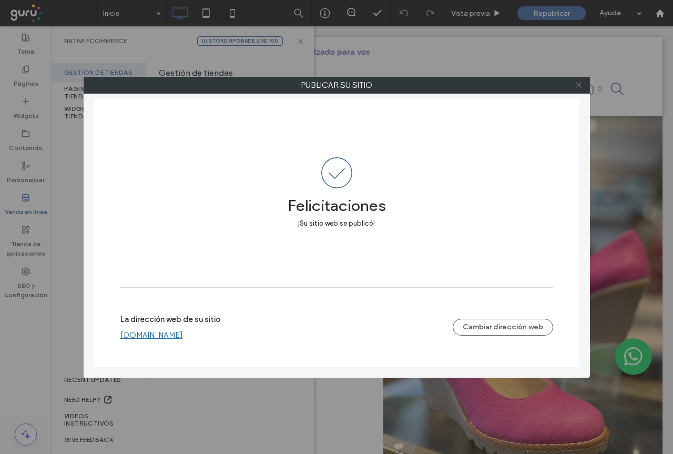
click at [579, 86] on icon at bounding box center [579, 85] width 8 height 8
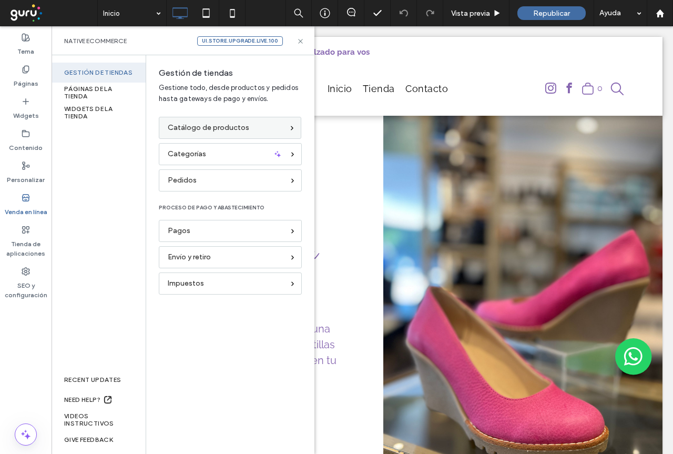
click at [212, 126] on span "Catálogo de productos" at bounding box center [209, 128] width 82 height 12
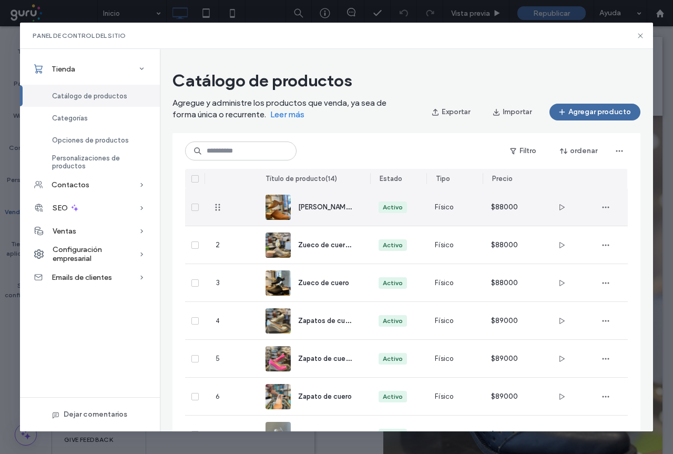
click at [326, 208] on span "[PERSON_NAME] marrón" at bounding box center [336, 206] width 76 height 10
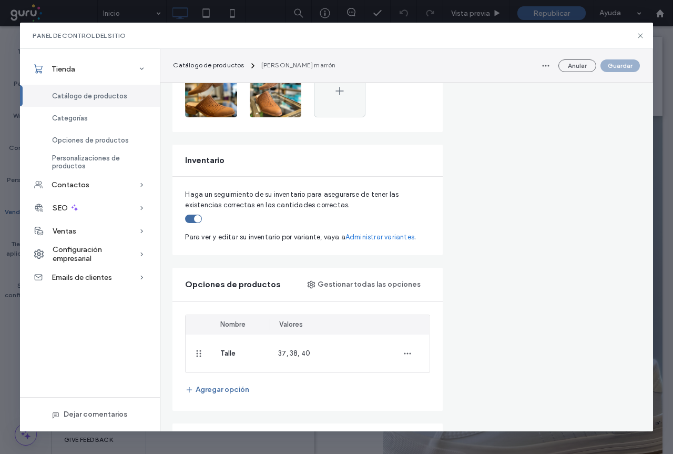
scroll to position [263, 0]
